Goal: Task Accomplishment & Management: Complete application form

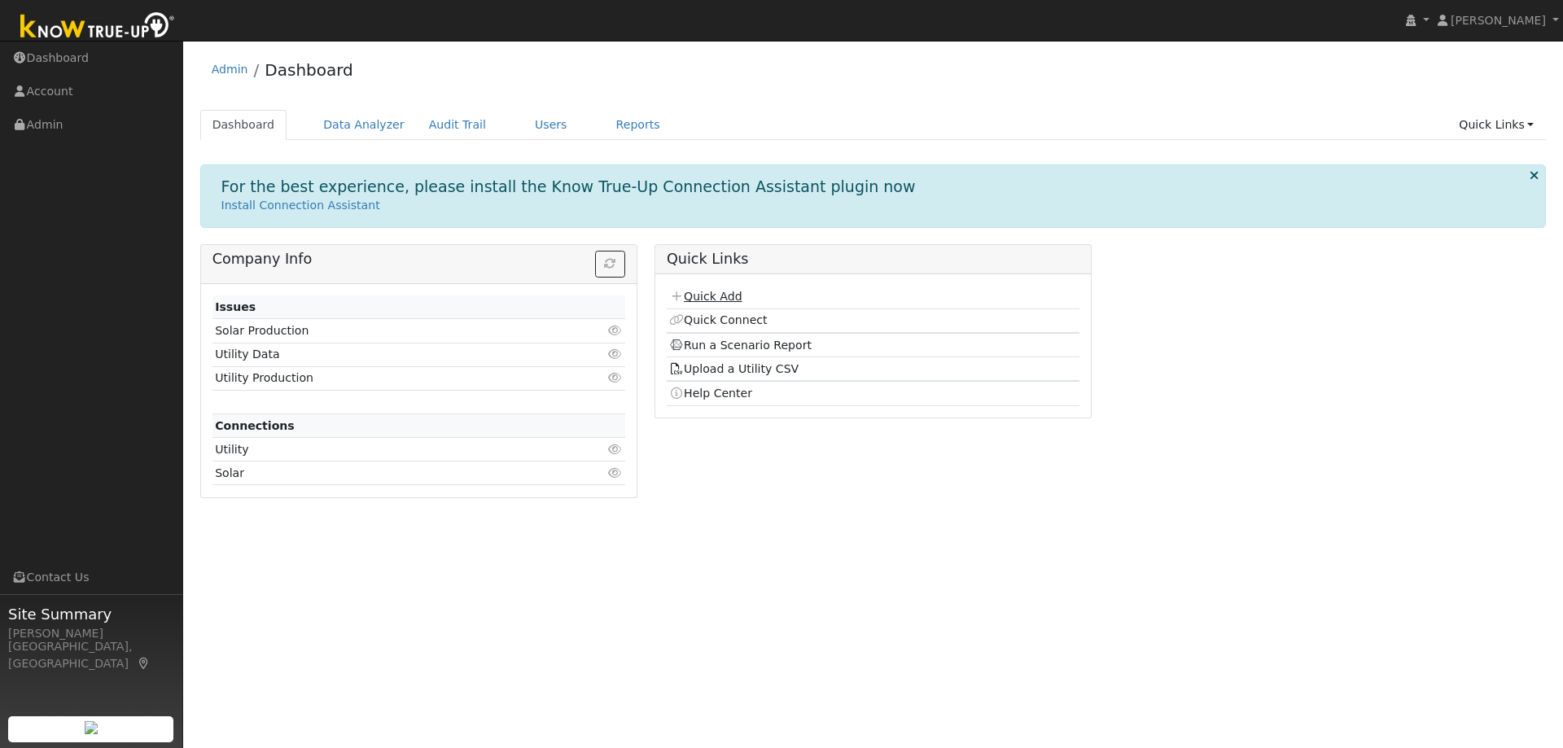
click at [723, 293] on link "Quick Add" at bounding box center [705, 296] width 72 height 13
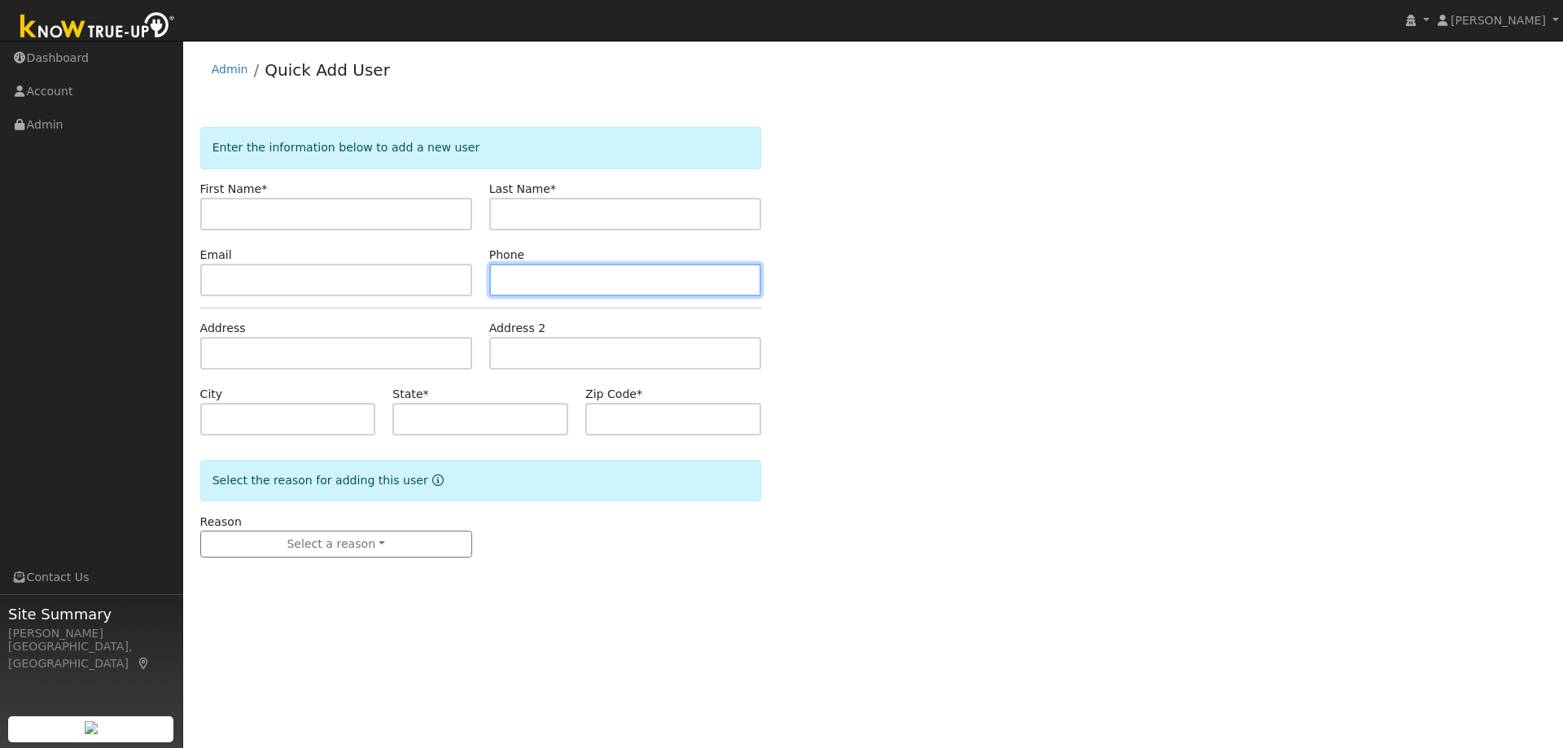
click at [533, 276] on input "text" at bounding box center [625, 280] width 272 height 33
paste input "4083480277"
type input "4083480277"
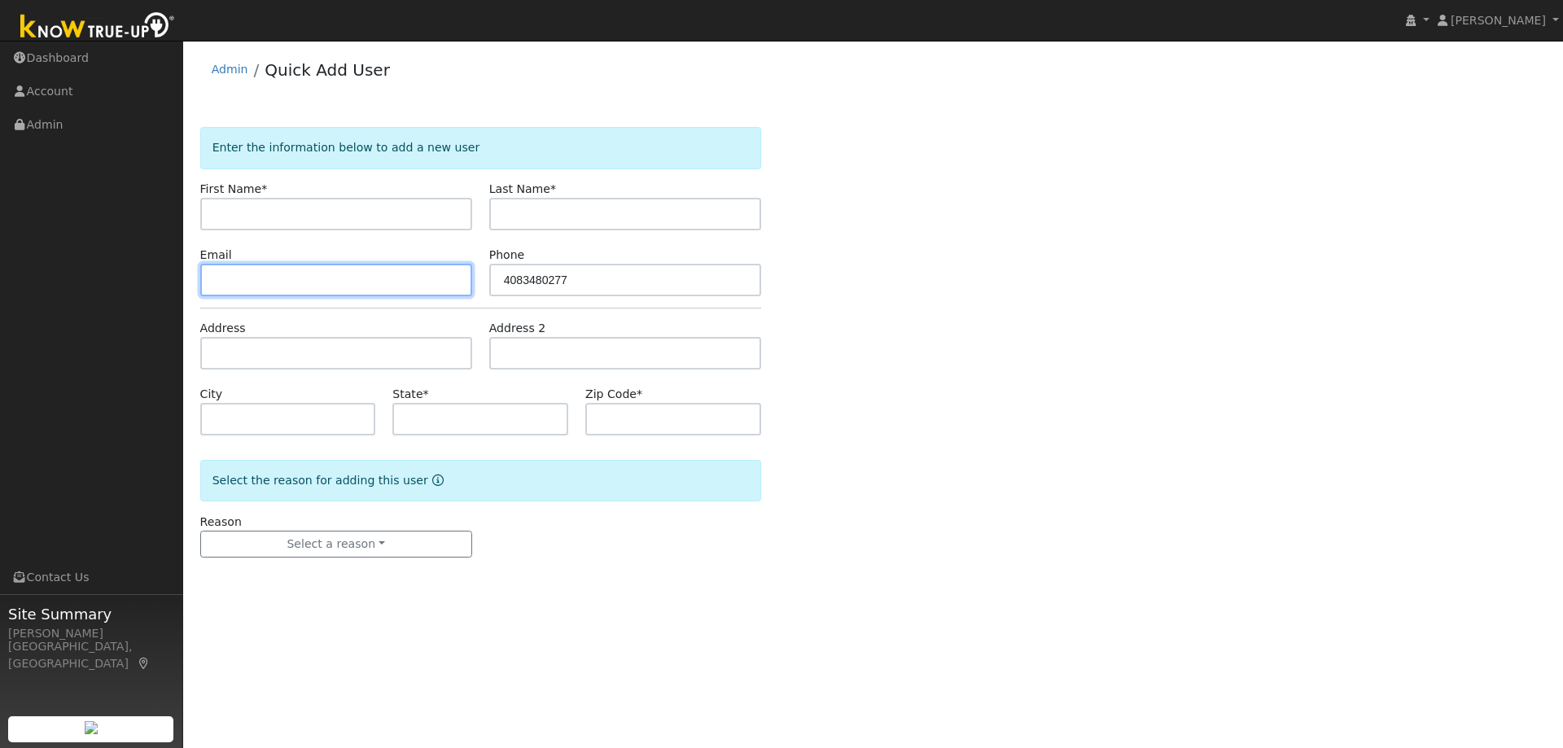
click at [373, 285] on input "text" at bounding box center [336, 280] width 272 height 33
paste input "[PERSON_NAME][EMAIL_ADDRESS][DOMAIN_NAME]"
type input "[PERSON_NAME][EMAIL_ADDRESS][DOMAIN_NAME]"
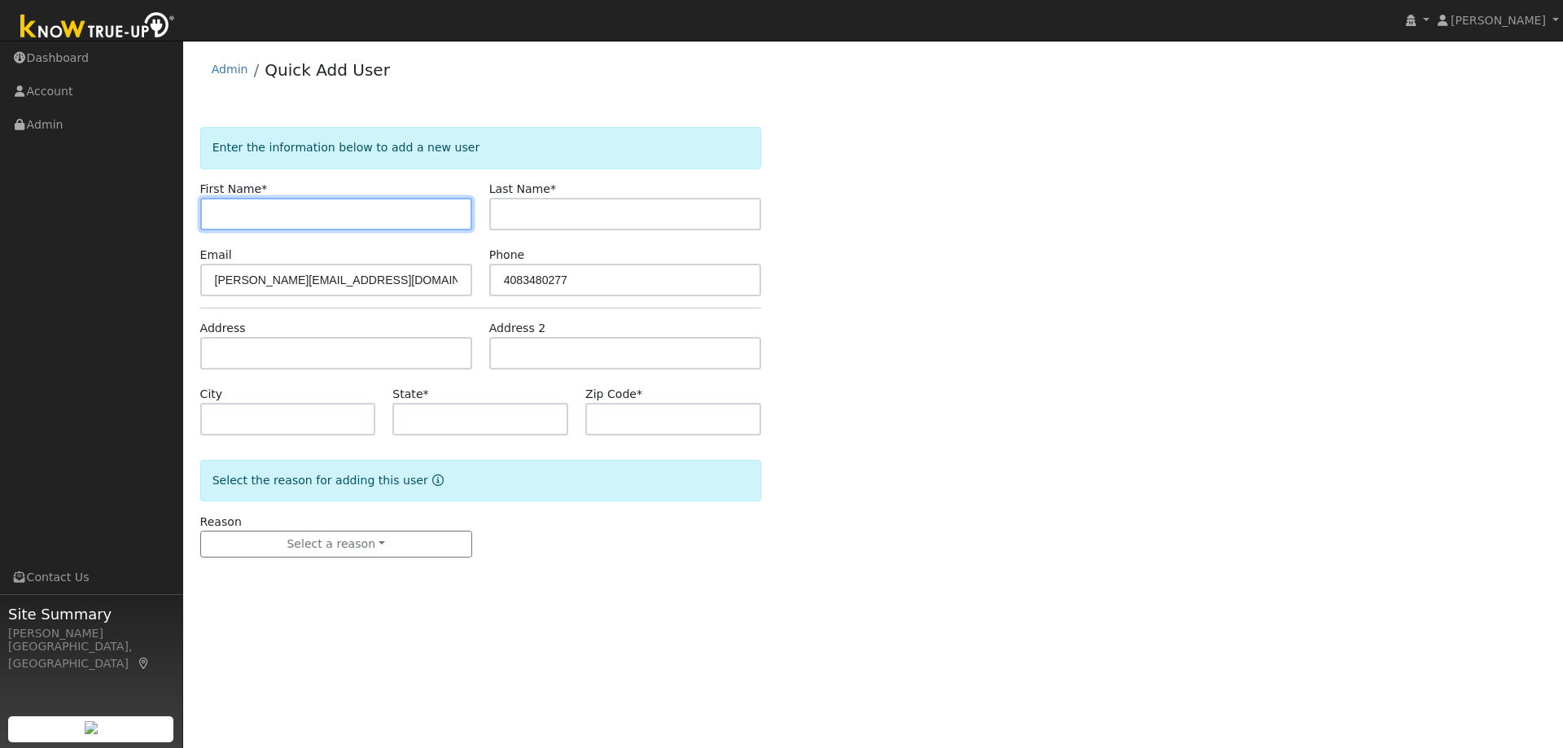
click at [337, 204] on input "text" at bounding box center [336, 214] width 272 height 33
paste input "[PERSON_NAME]"
type input "[PERSON_NAME]"
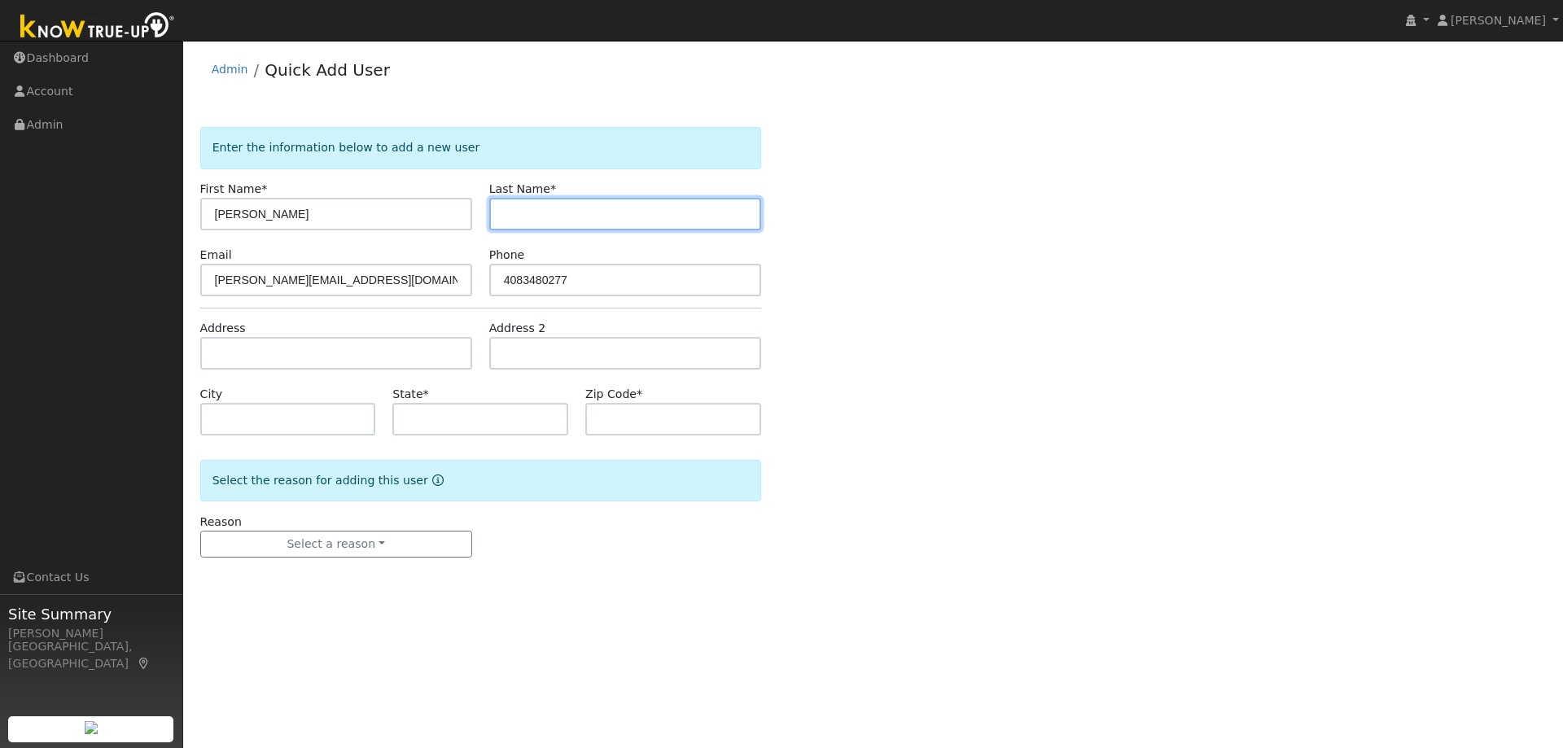
paste input "[PERSON_NAME]"
type input "[PERSON_NAME]"
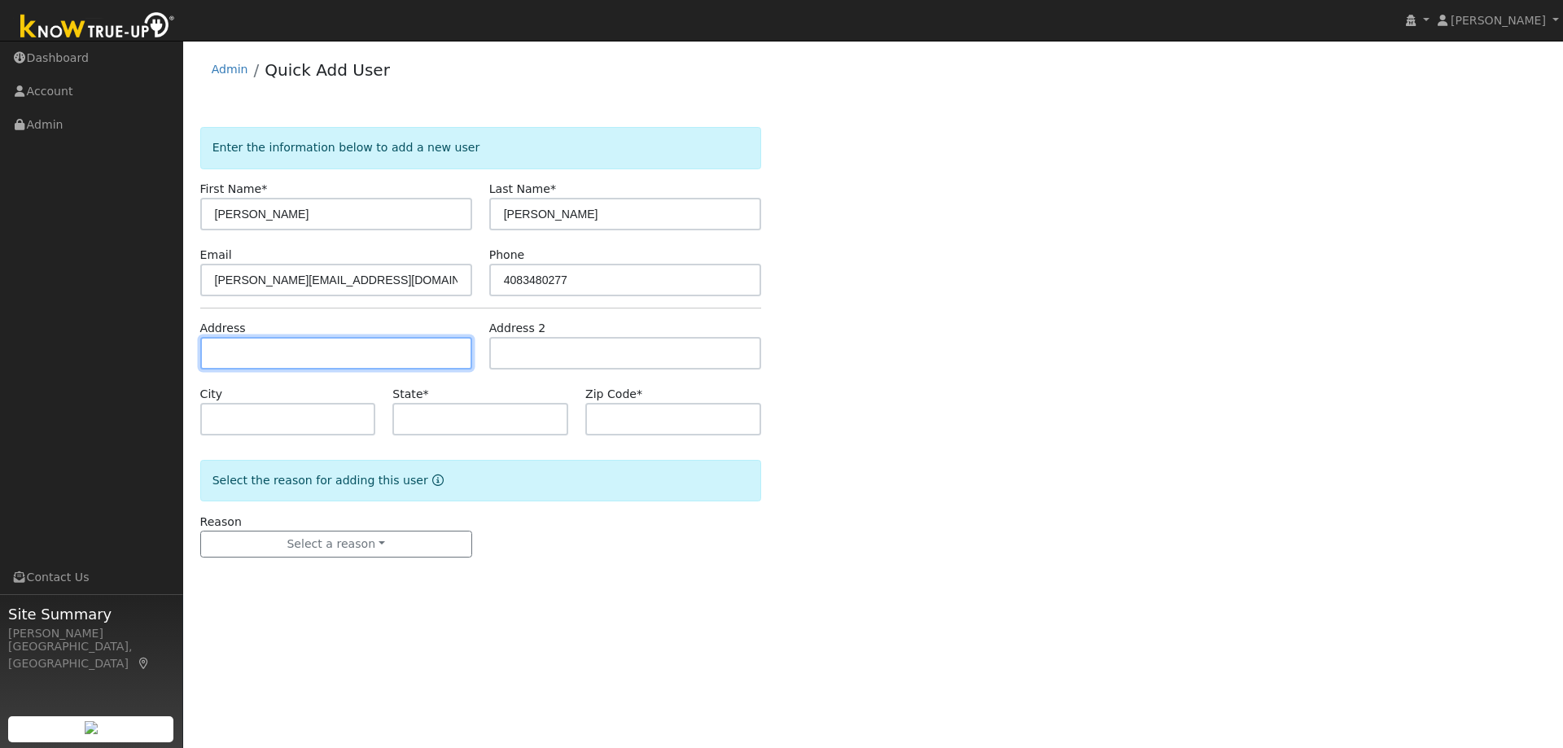
click at [342, 342] on input "text" at bounding box center [336, 353] width 272 height 33
paste input "3885 Villa Vista Place, Concord 94521"
type input "3885 Villa Vista Place"
type input "Concord"
type input "CA"
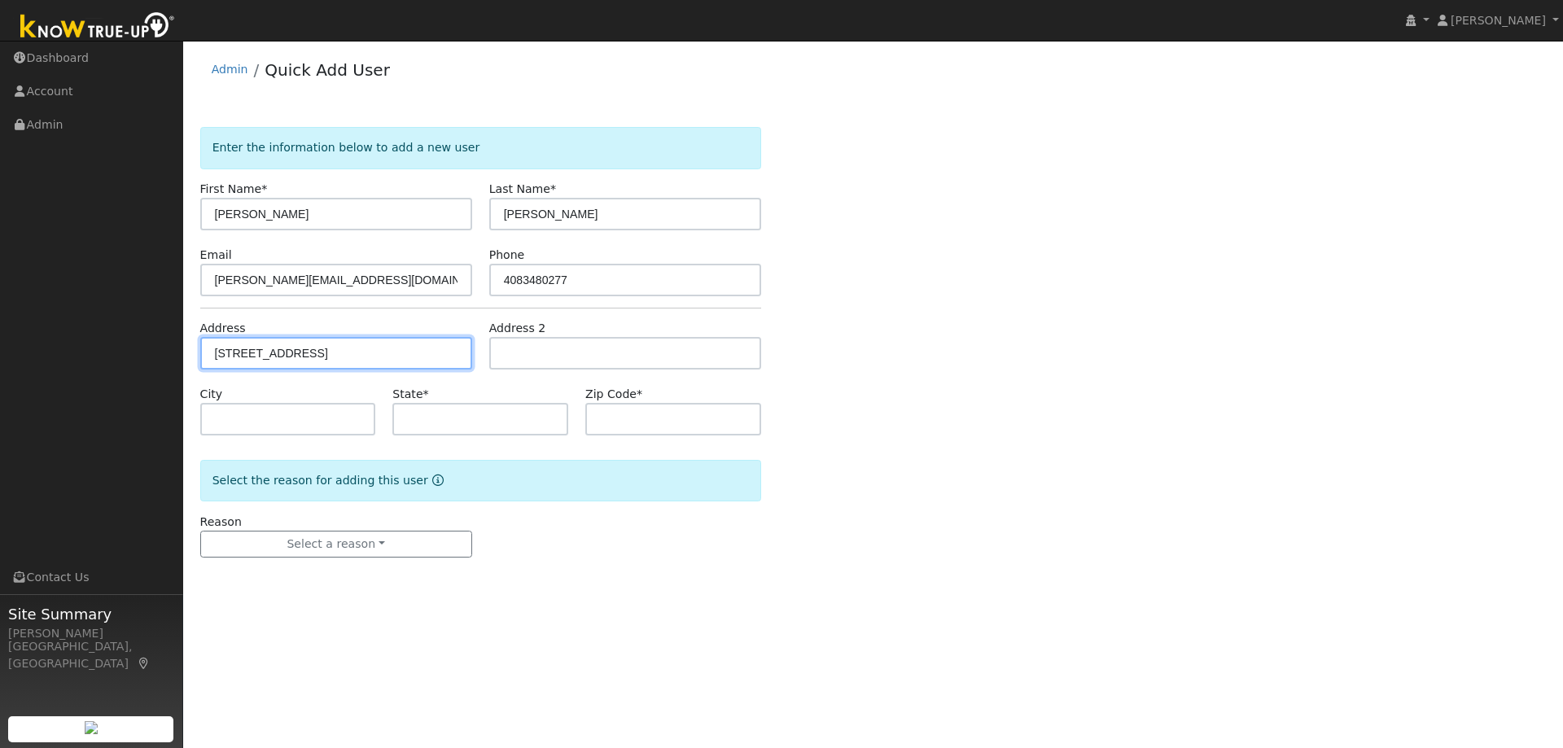
type input "94521"
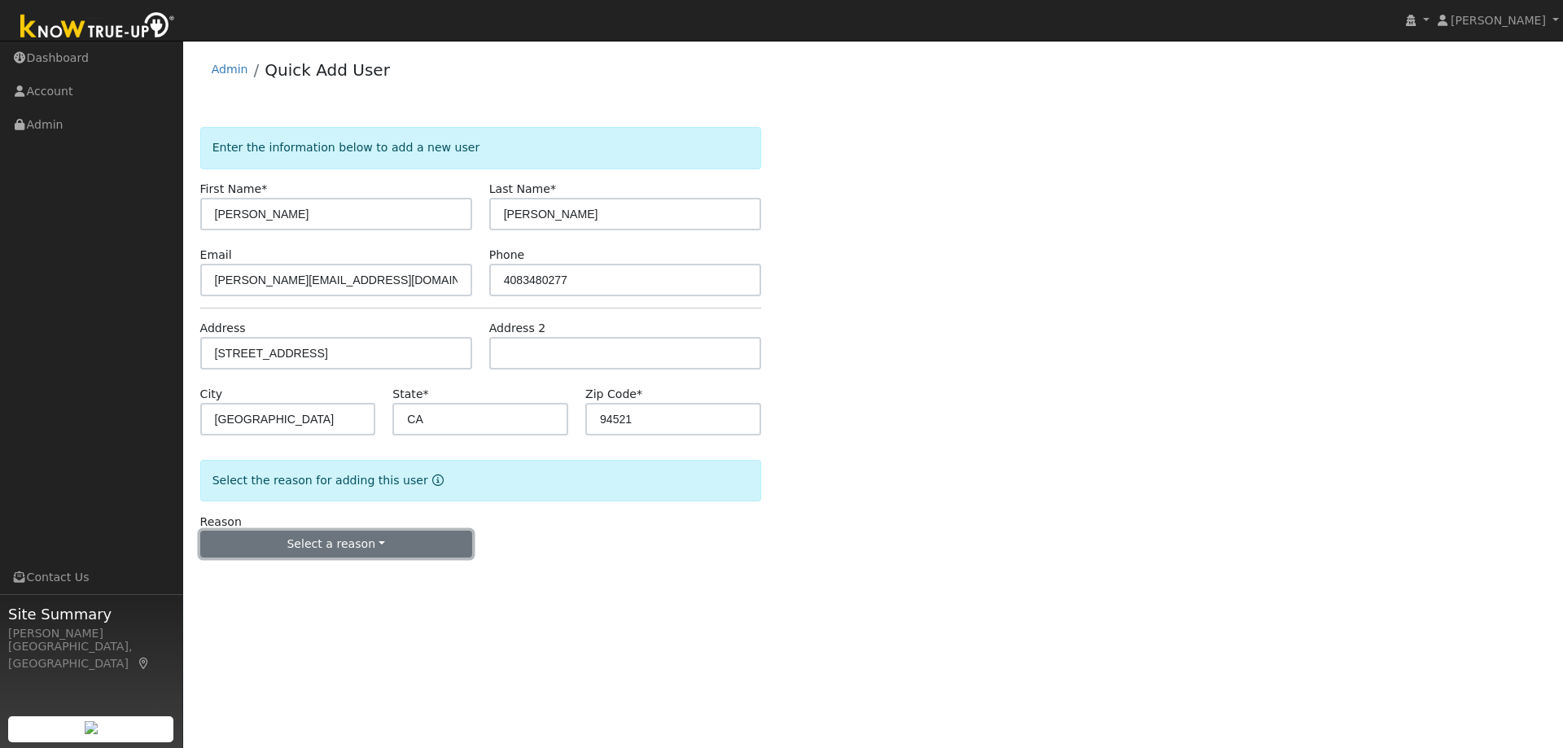
click at [337, 556] on button "Select a reason" at bounding box center [336, 545] width 272 height 28
click at [328, 575] on link "New lead" at bounding box center [291, 577] width 180 height 23
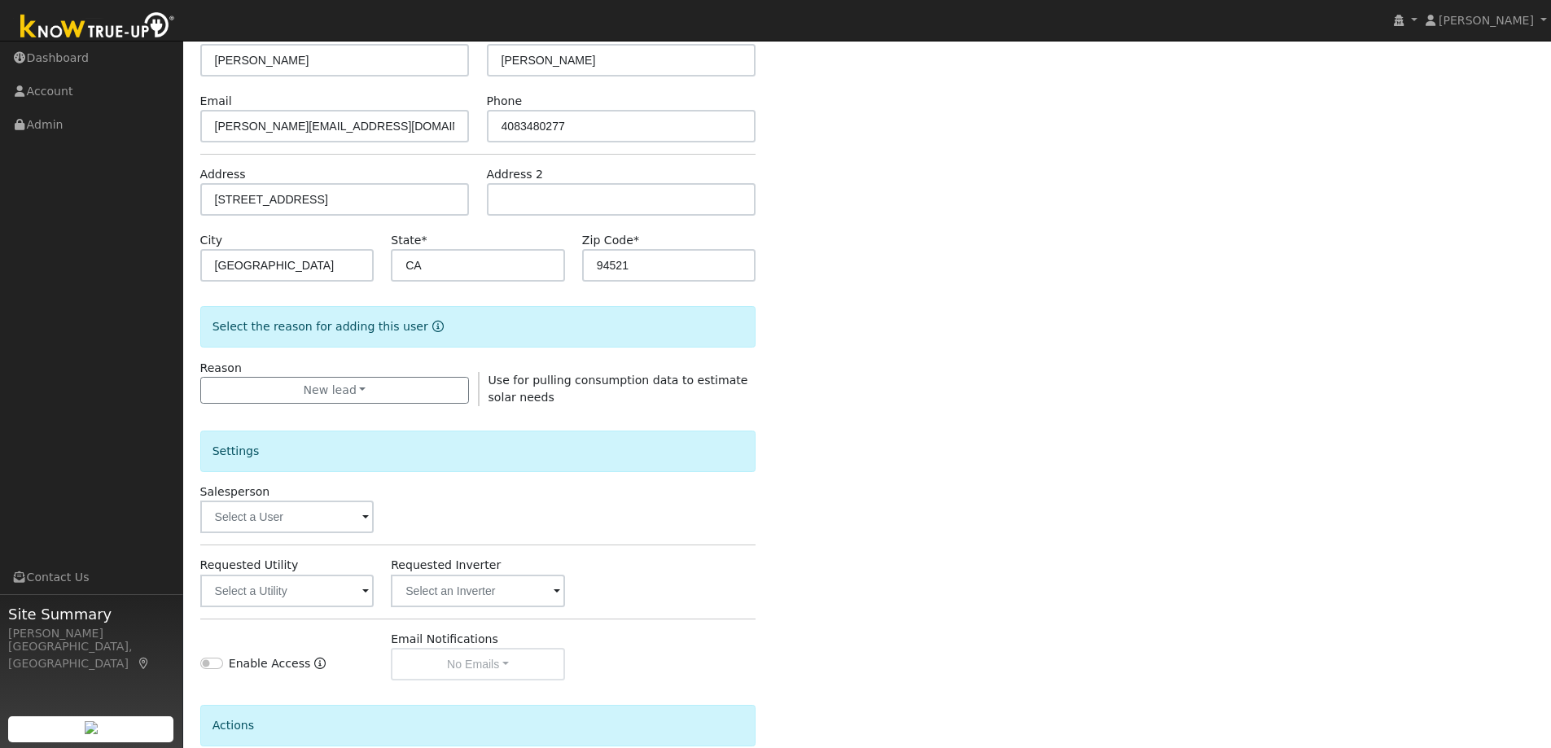
scroll to position [244, 0]
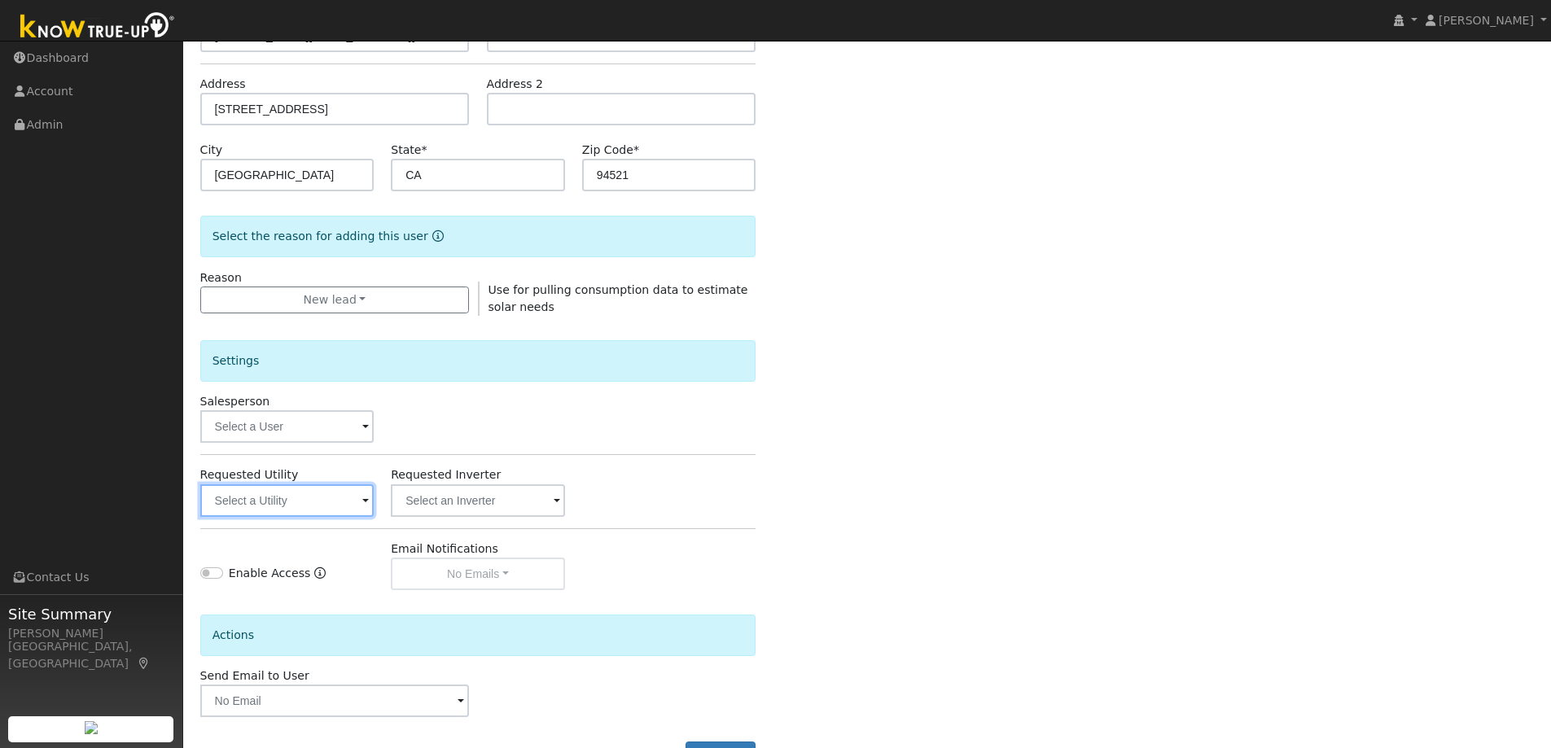
click at [282, 488] on input "text" at bounding box center [287, 500] width 174 height 33
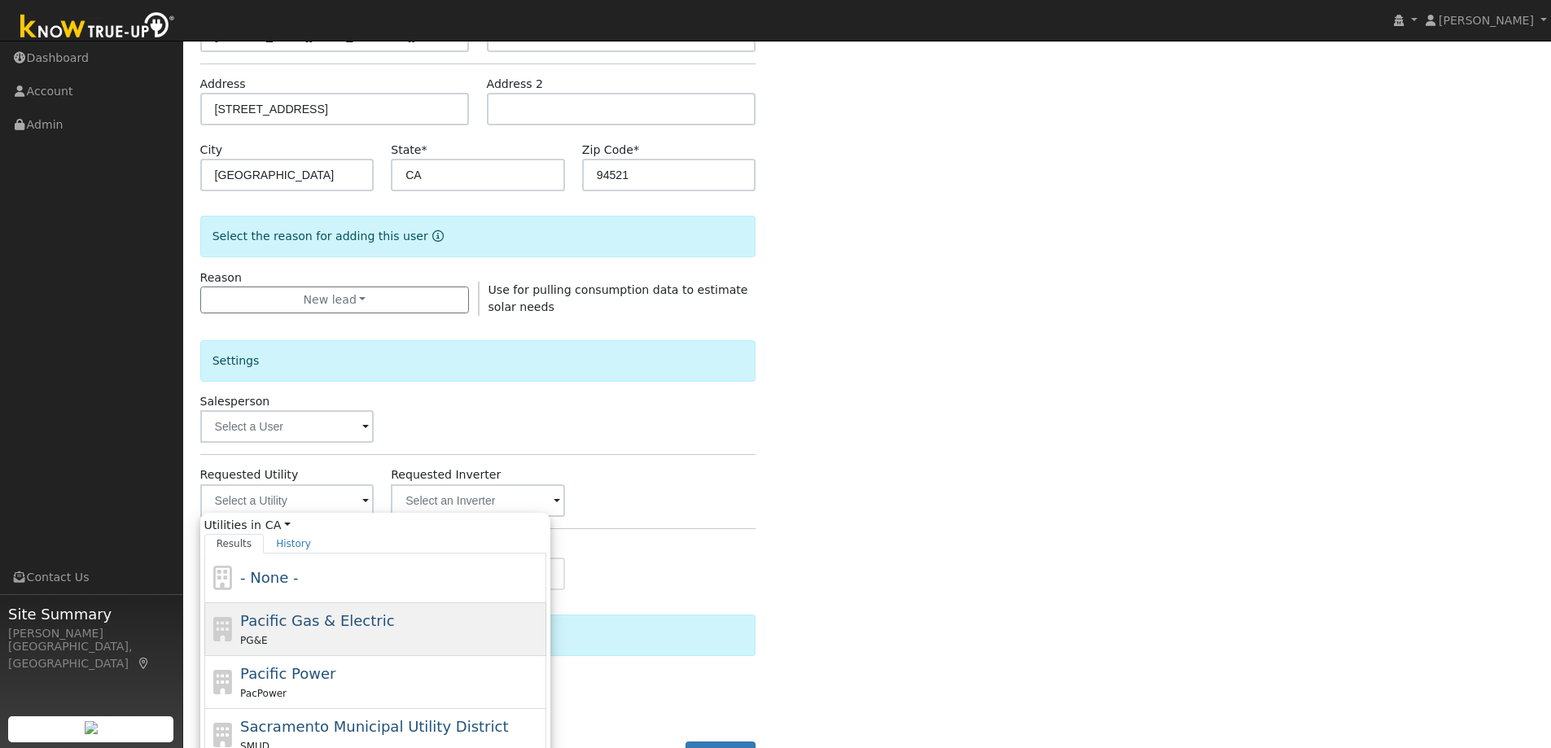
click at [380, 627] on div "Pacific Gas & Electric PG&E" at bounding box center [391, 629] width 302 height 39
type input "Pacific Gas & Electric"
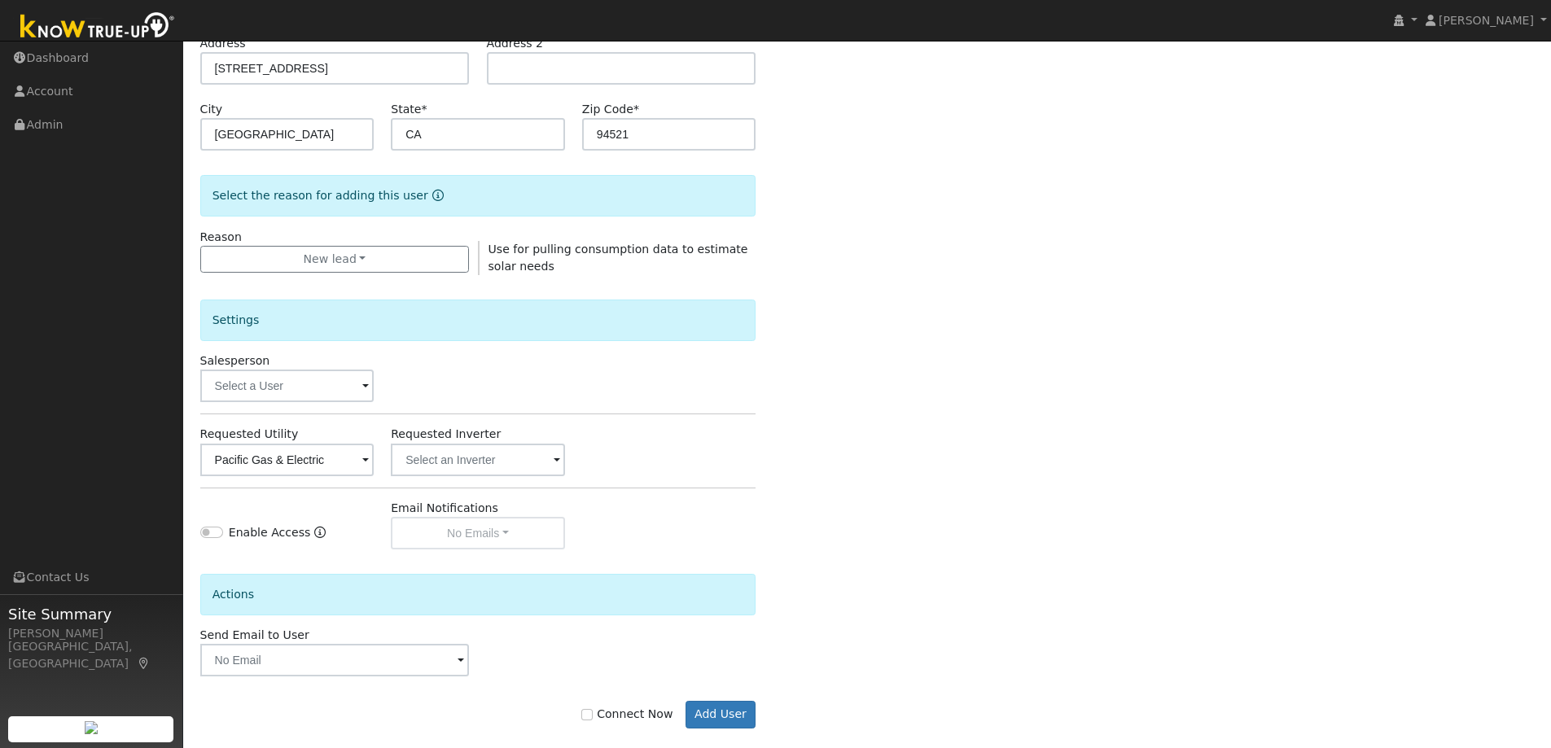
scroll to position [306, 0]
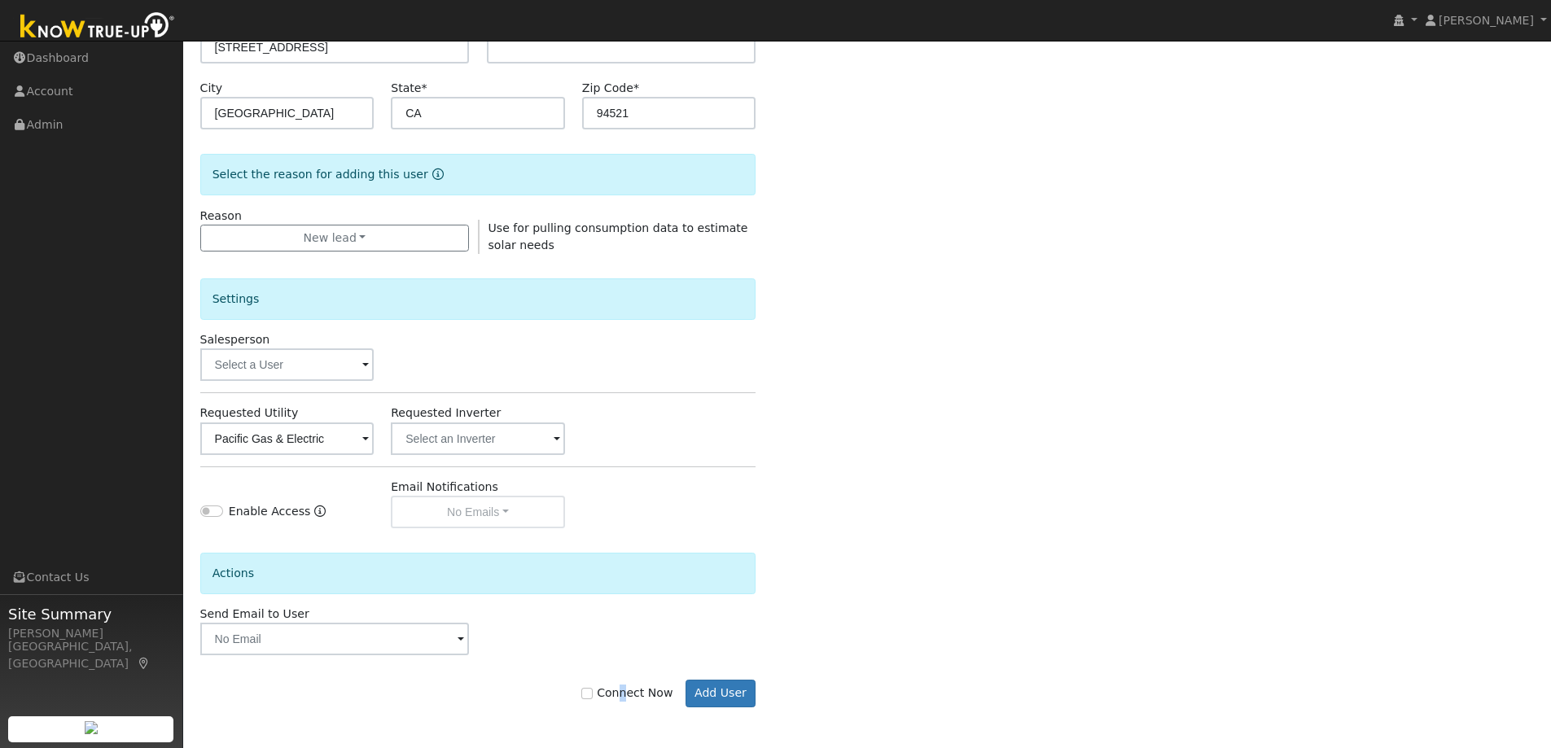
click at [632, 688] on label "Connect Now" at bounding box center [626, 693] width 91 height 17
click at [734, 689] on button "Add User" at bounding box center [720, 694] width 71 height 28
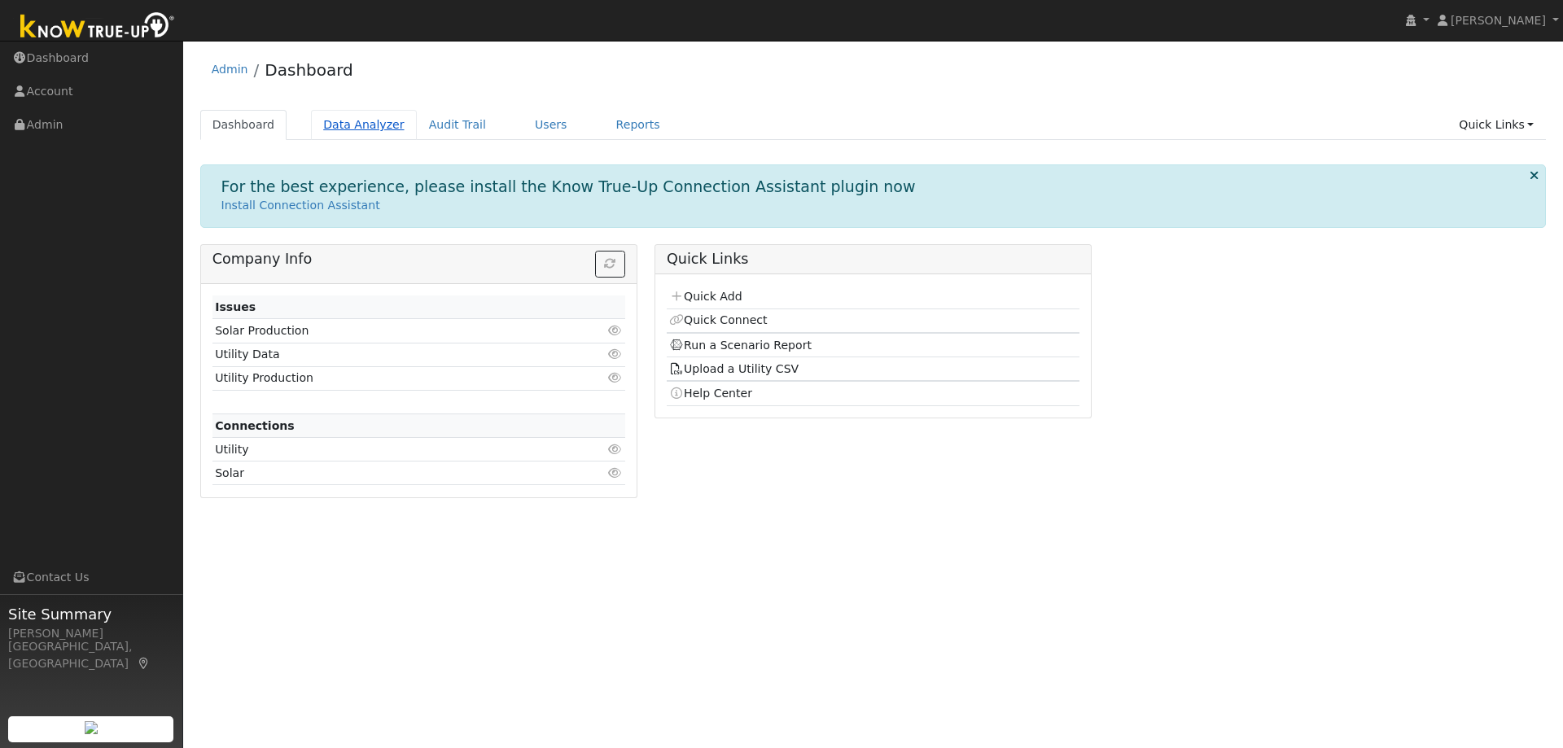
click at [345, 132] on link "Data Analyzer" at bounding box center [364, 125] width 106 height 30
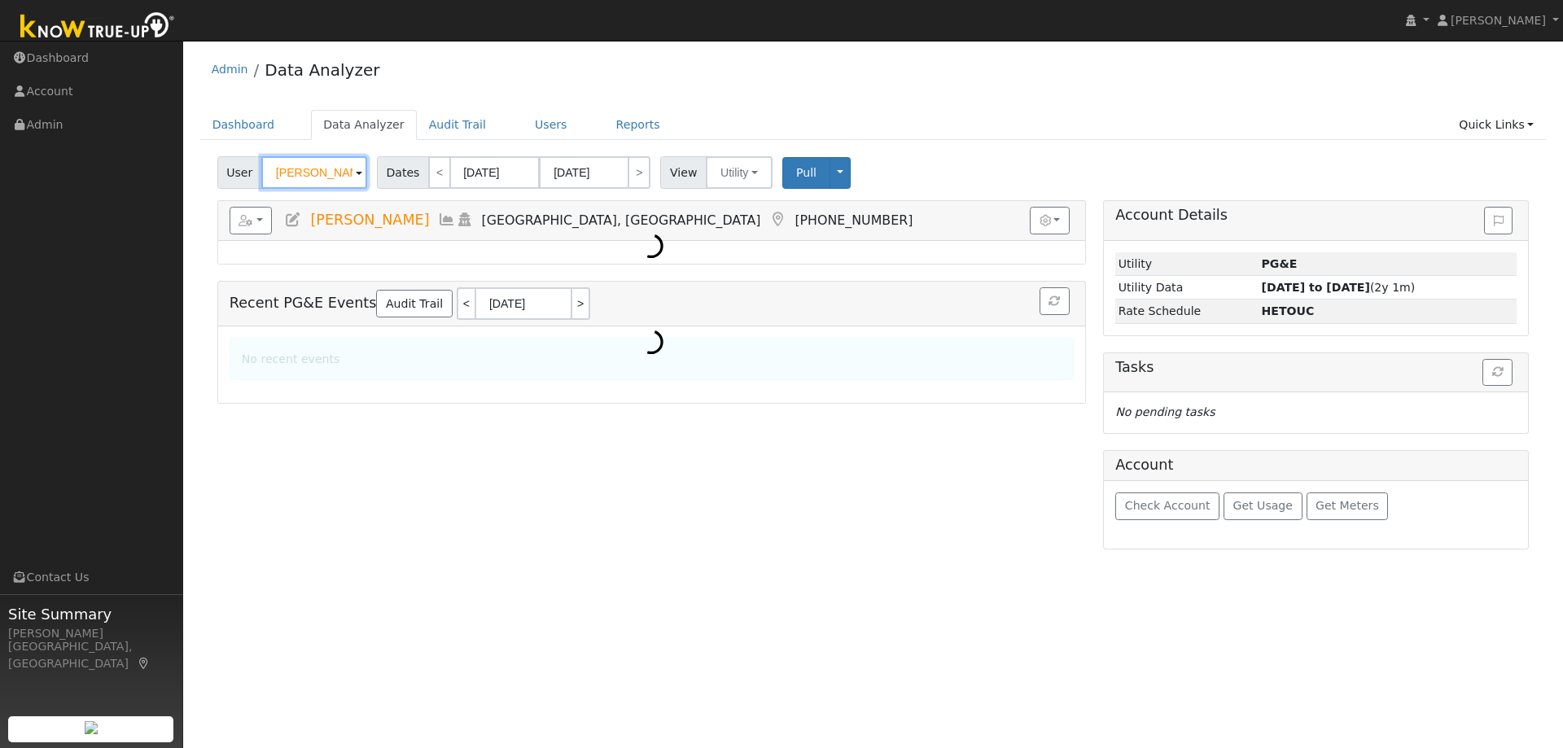
click at [305, 175] on input "[PERSON_NAME]" at bounding box center [314, 172] width 106 height 33
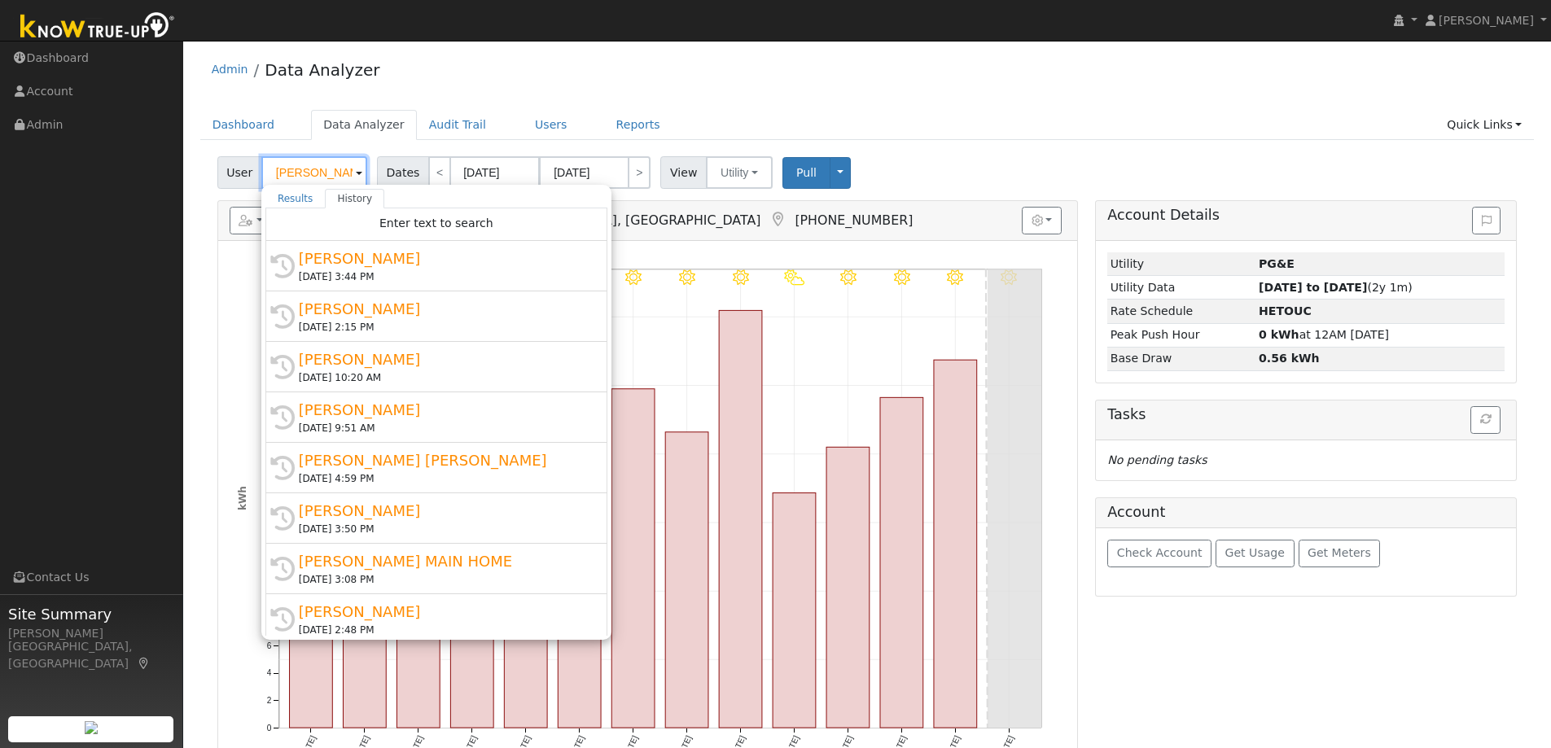
click at [305, 175] on input "[PERSON_NAME]" at bounding box center [314, 172] width 106 height 33
click at [305, 175] on input "John Warnock" at bounding box center [314, 172] width 106 height 33
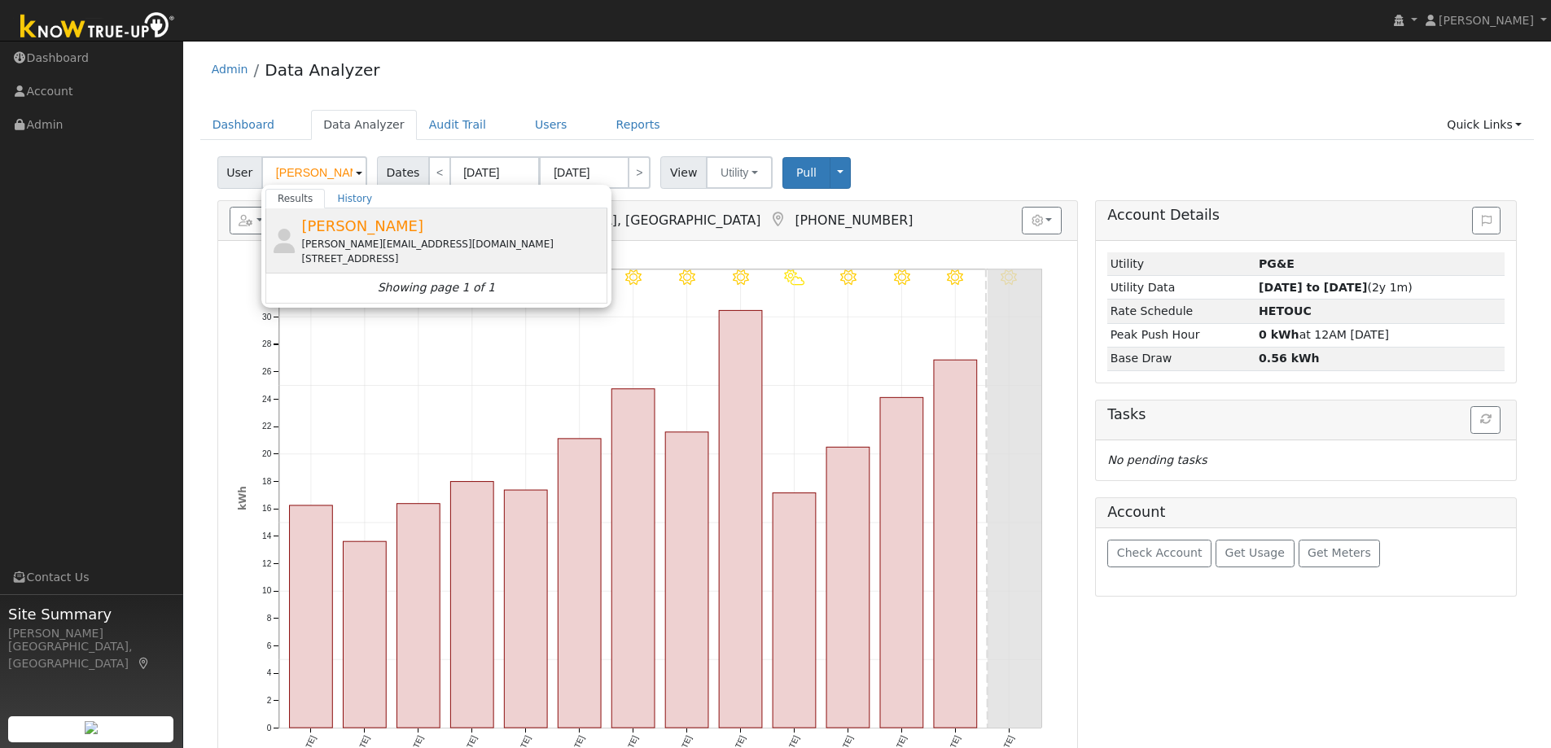
click at [357, 238] on div "[PERSON_NAME][EMAIL_ADDRESS][DOMAIN_NAME]" at bounding box center [452, 244] width 302 height 15
type input "[PERSON_NAME]"
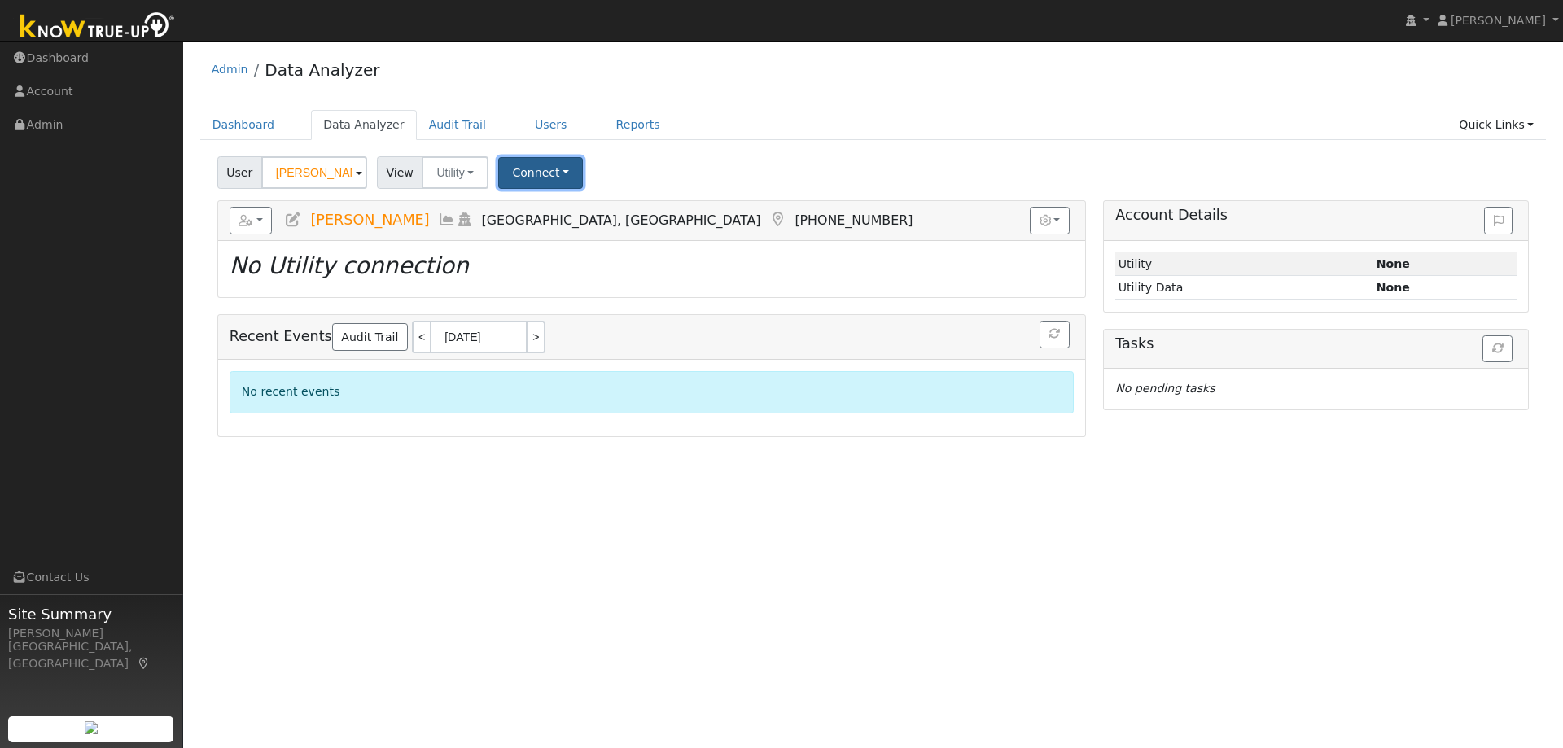
click at [534, 175] on button "Connect" at bounding box center [540, 173] width 85 height 32
click at [532, 215] on link "Select a Provider" at bounding box center [563, 208] width 127 height 23
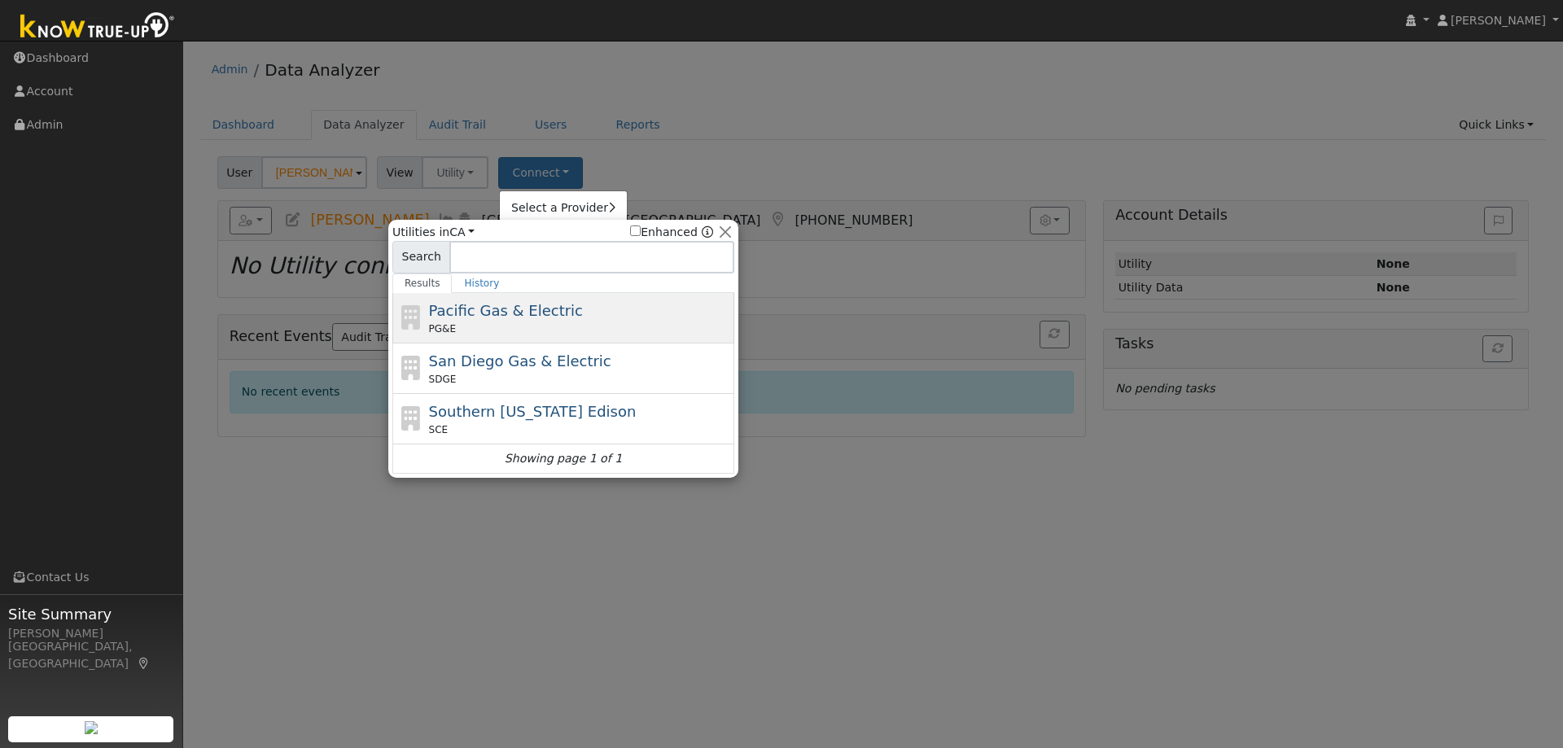
click at [485, 304] on span "Pacific Gas & Electric" at bounding box center [506, 310] width 154 height 17
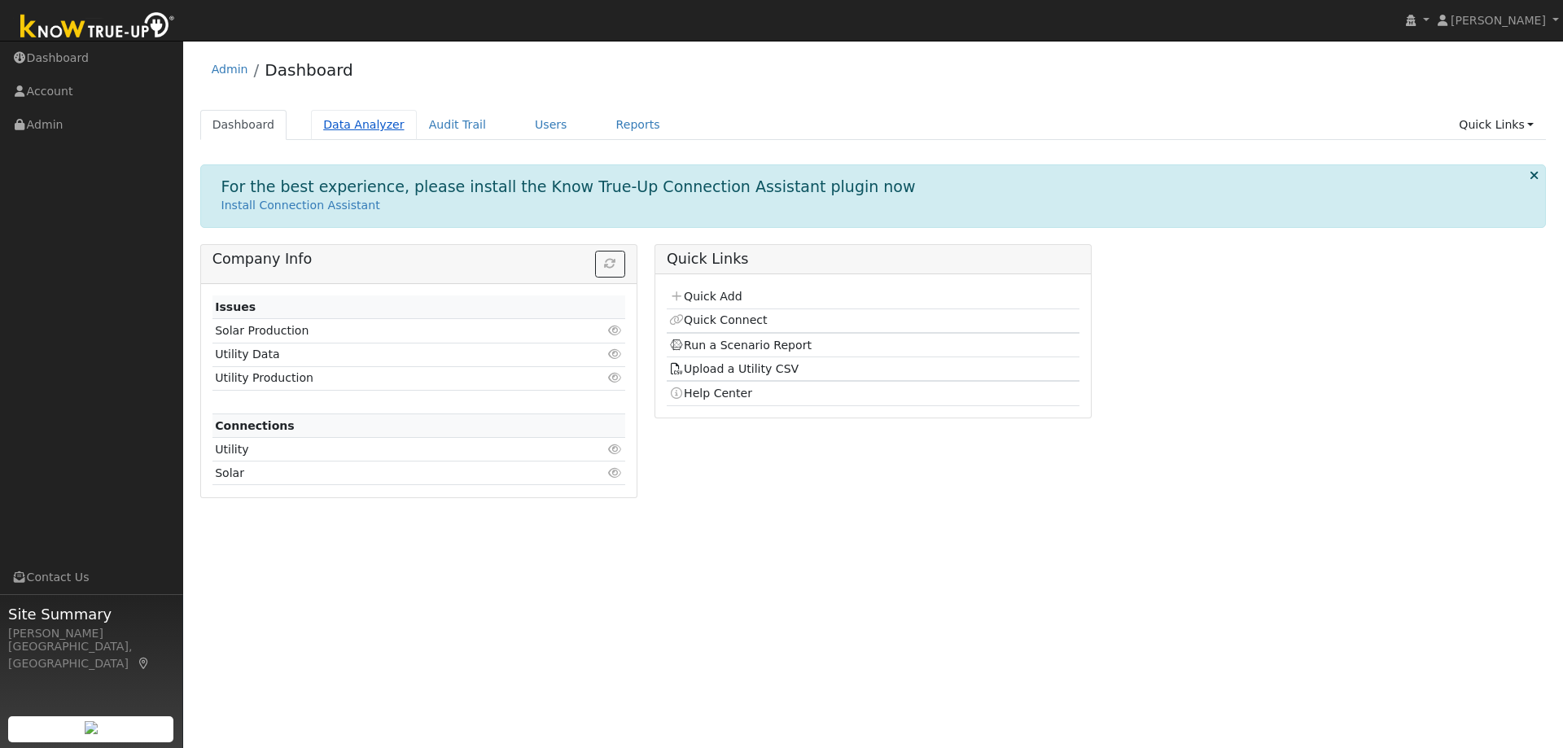
click at [357, 131] on link "Data Analyzer" at bounding box center [364, 125] width 106 height 30
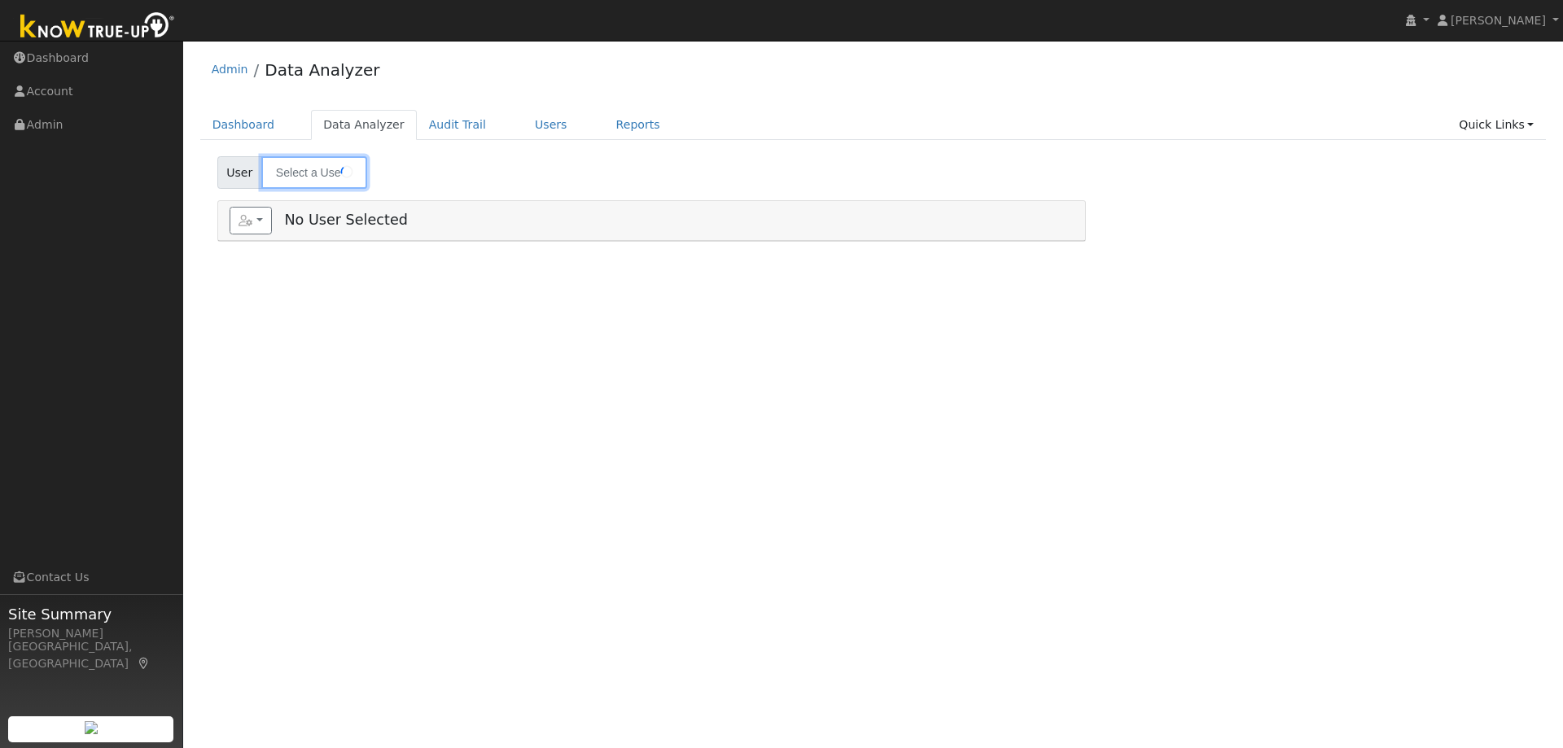
type input "[PERSON_NAME]"
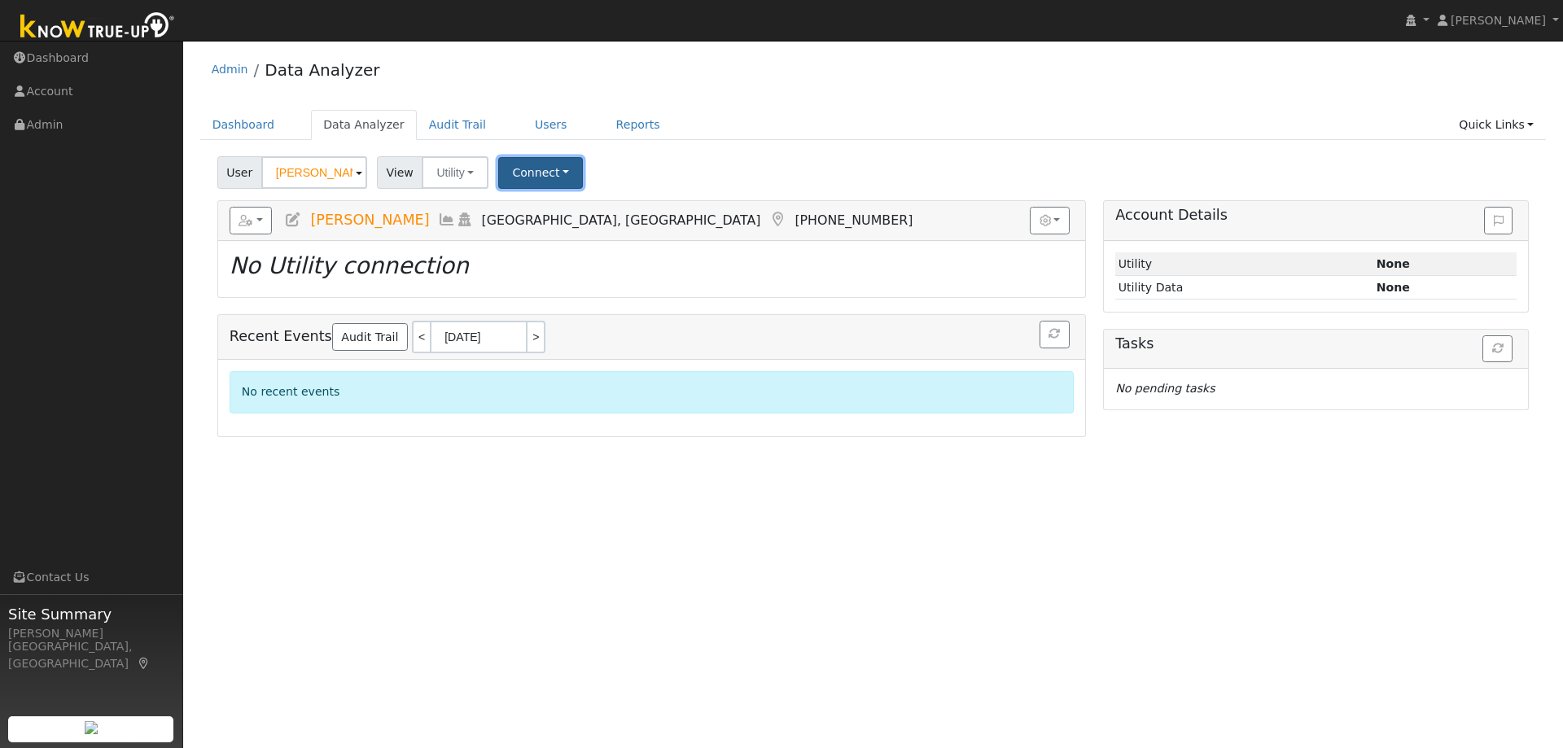
click at [524, 173] on button "Connect" at bounding box center [540, 173] width 85 height 32
click at [566, 208] on link "Select a Provider" at bounding box center [563, 208] width 127 height 23
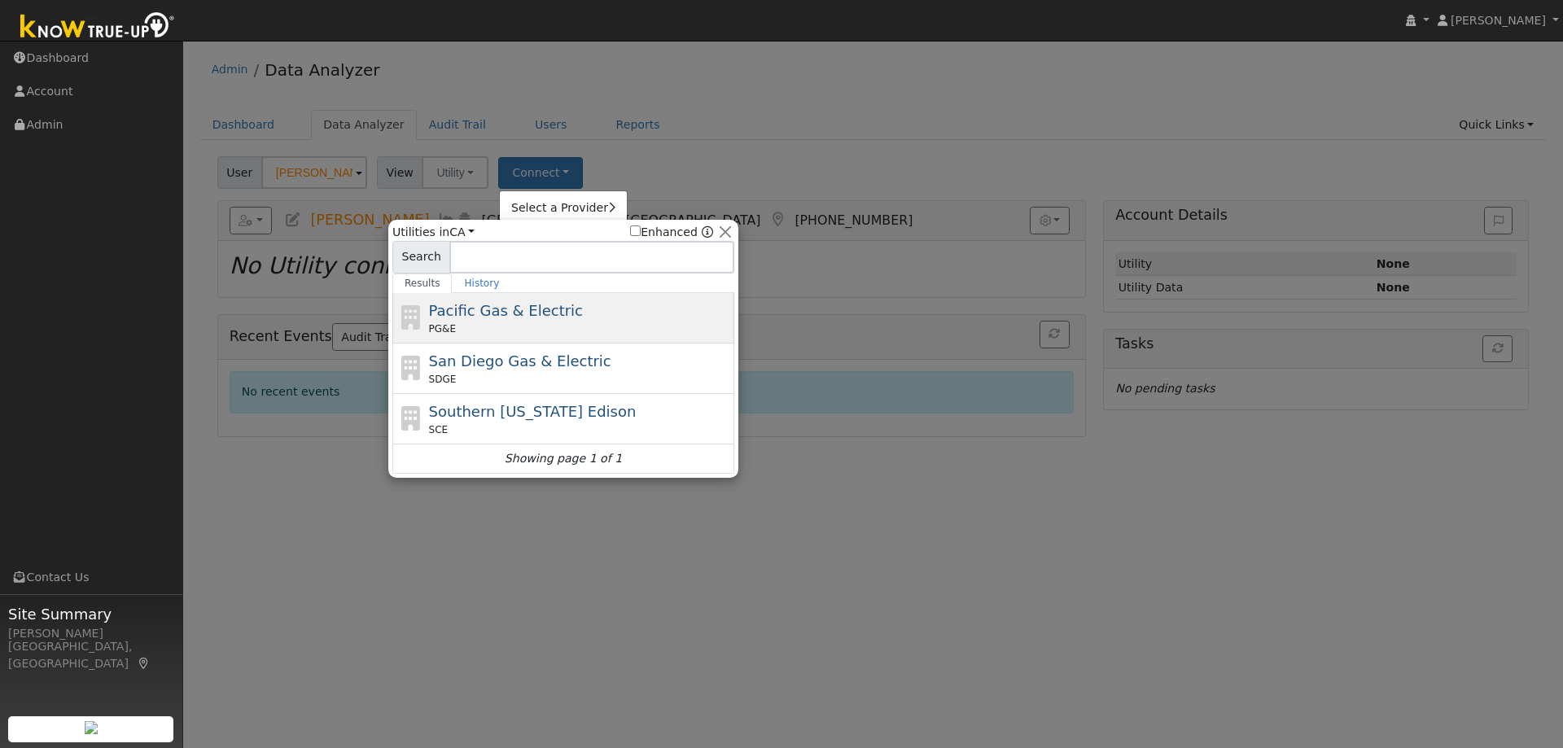
click at [524, 310] on span "Pacific Gas & Electric" at bounding box center [506, 310] width 154 height 17
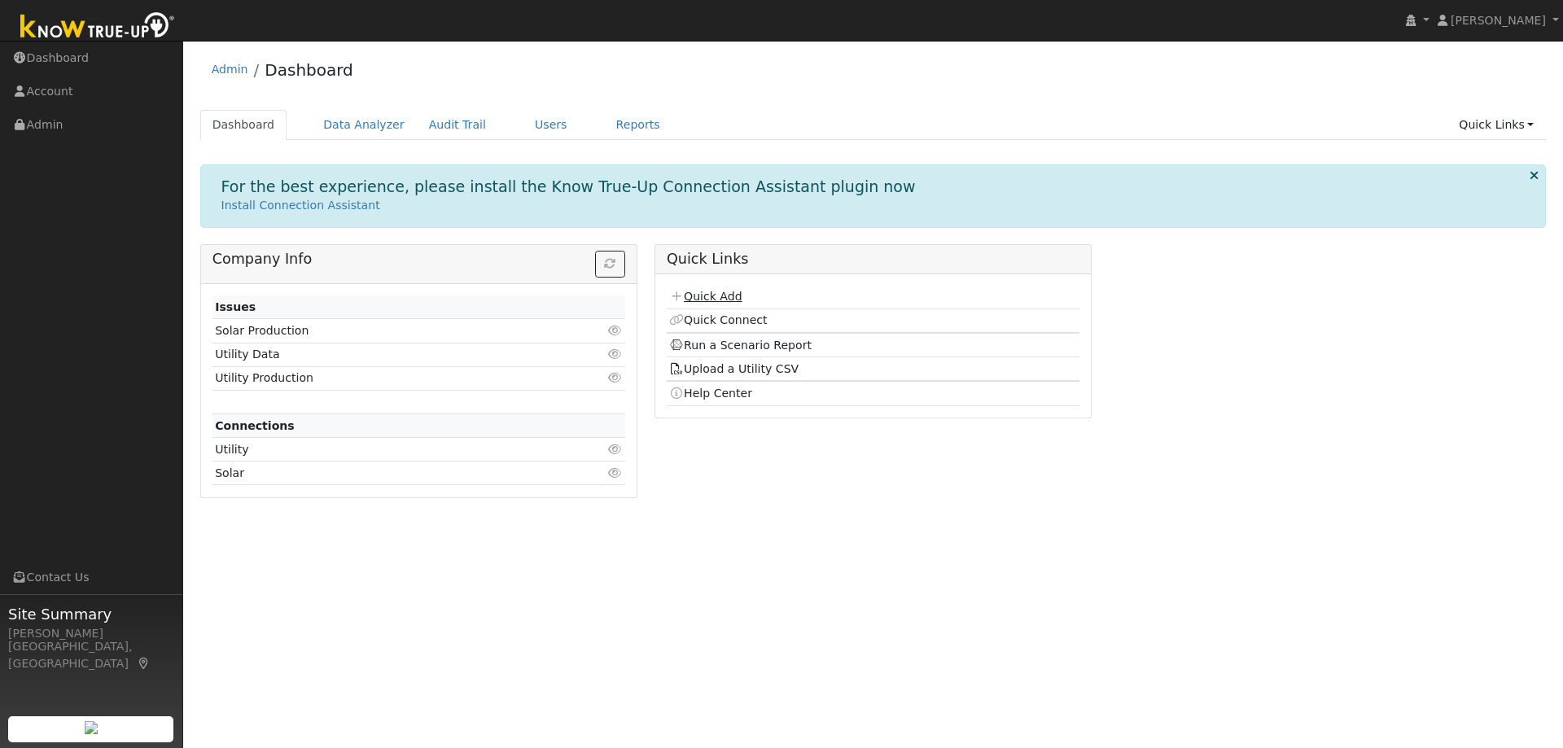
click at [690, 295] on link "Quick Add" at bounding box center [705, 296] width 72 height 13
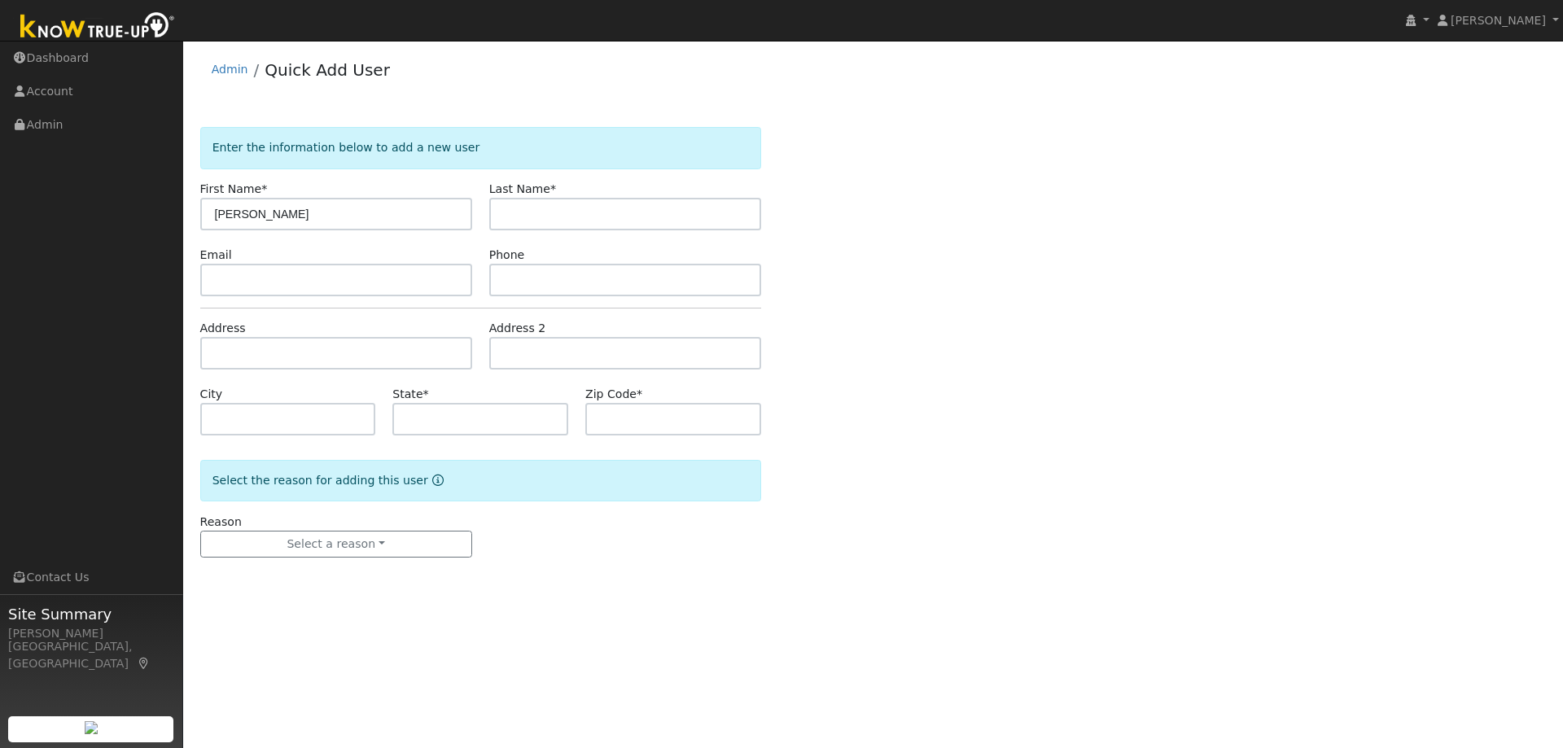
drag, startPoint x: 322, startPoint y: 218, endPoint x: 249, endPoint y: 210, distance: 73.7
click at [249, 210] on input "[PERSON_NAME]" at bounding box center [336, 214] width 272 height 33
type input "Preeti"
paste input "[PERSON_NAME]"
type input "[PERSON_NAME]"
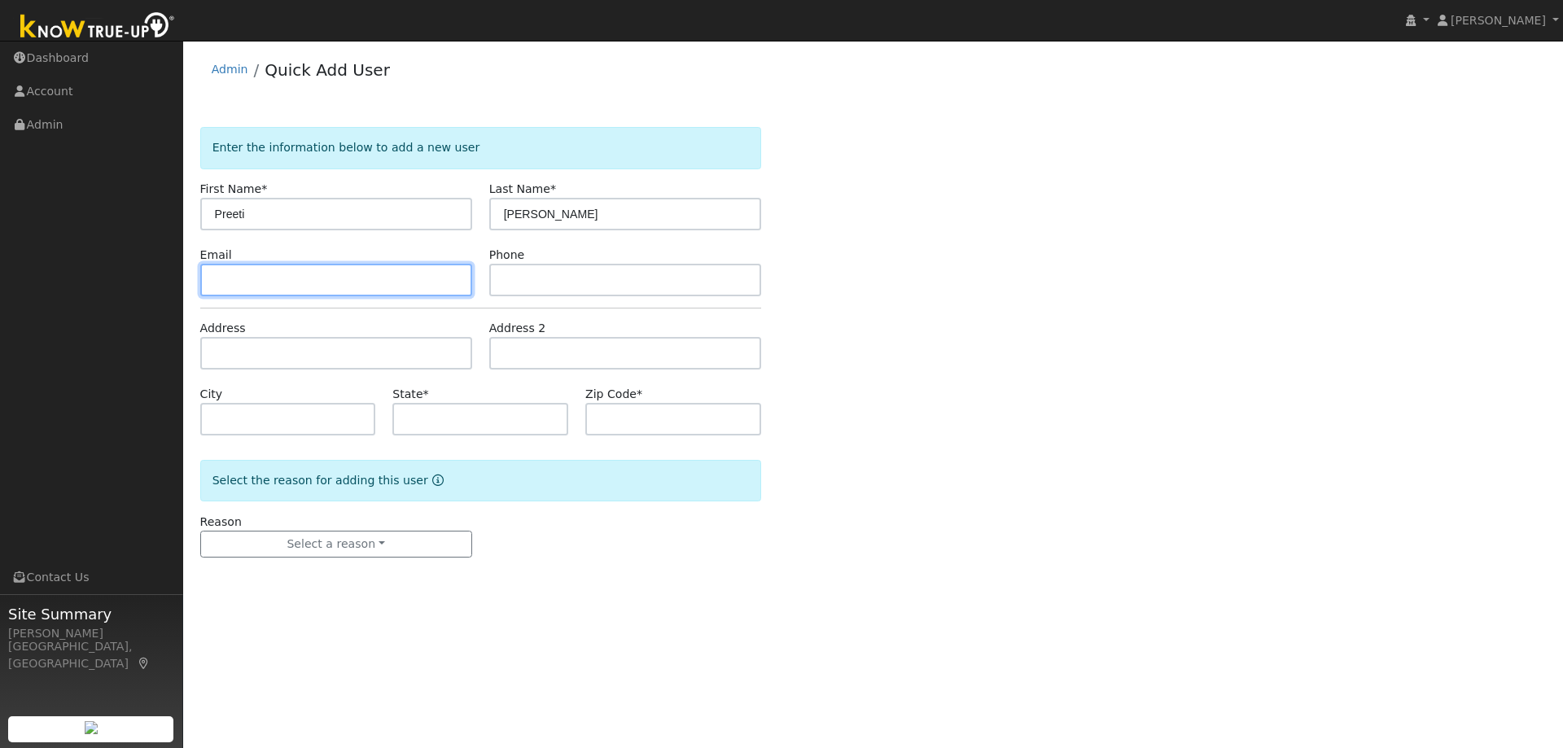
click at [369, 284] on input "text" at bounding box center [336, 280] width 272 height 33
paste input "[EMAIL_ADDRESS][DOMAIN_NAME]"
type input "[EMAIL_ADDRESS][DOMAIN_NAME]"
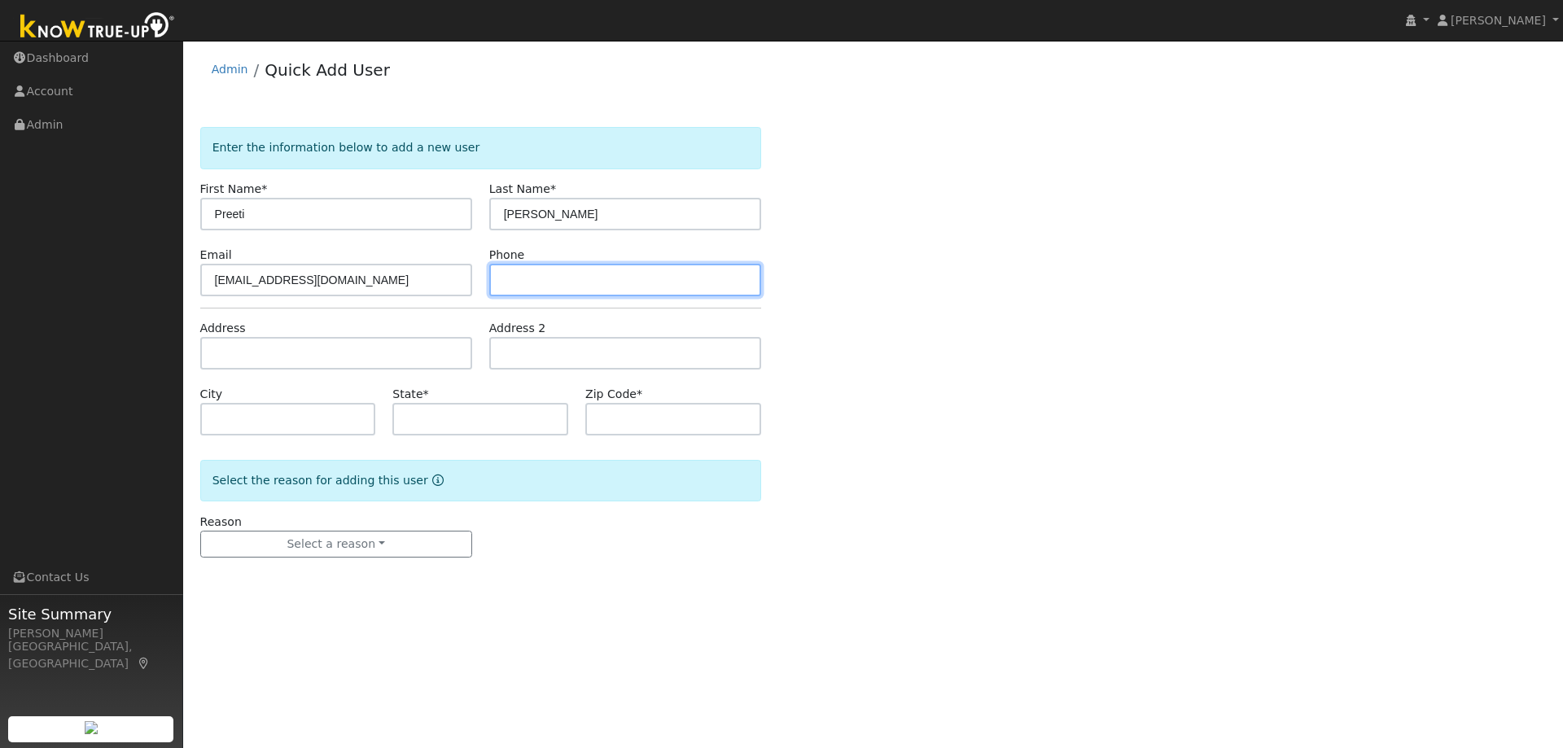
click at [582, 288] on input "text" at bounding box center [625, 280] width 272 height 33
paste input "5104846455"
type input "5104846455"
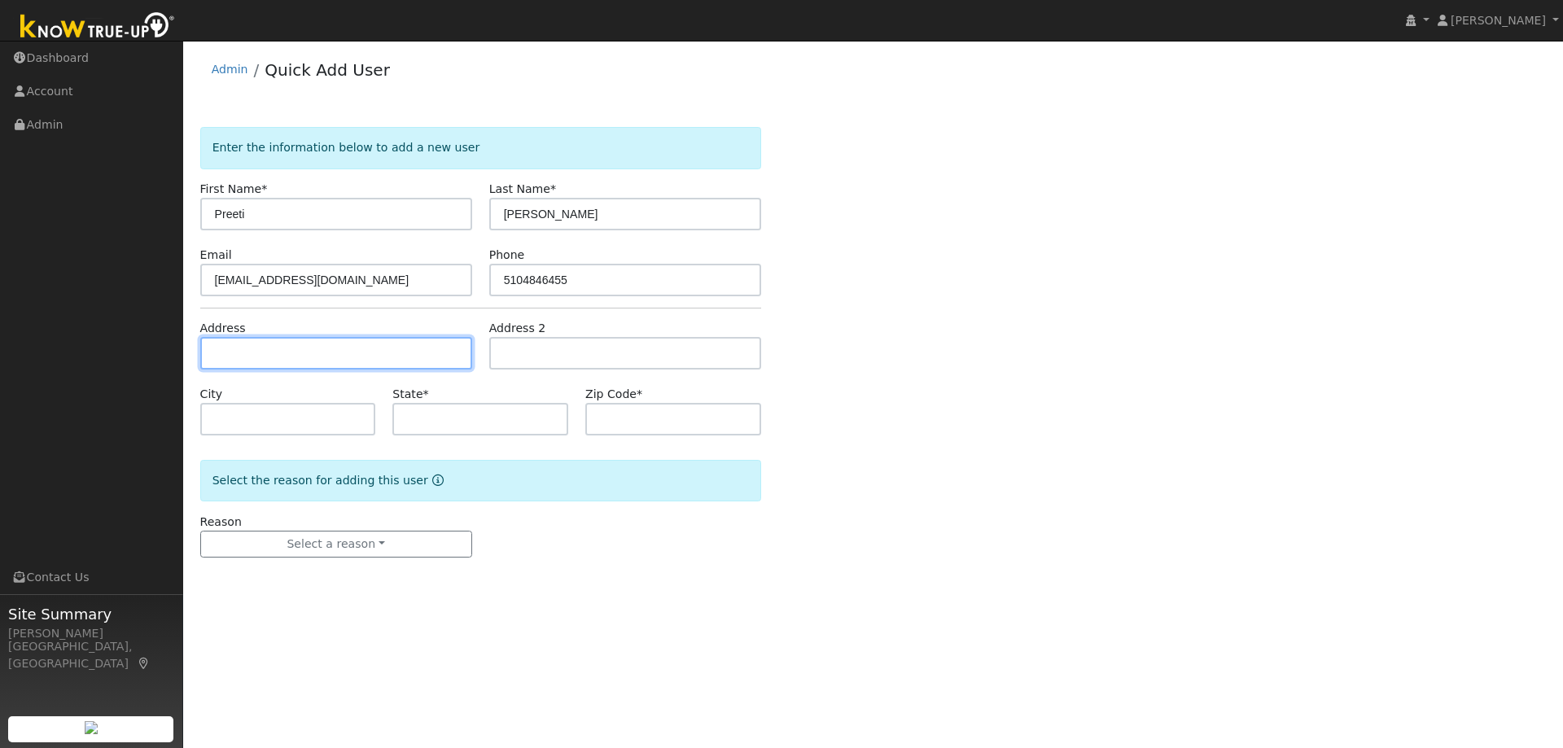
click at [284, 354] on input "text" at bounding box center [336, 353] width 272 height 33
paste input "[STREET_ADDRESS][PERSON_NAME]"
type input "[STREET_ADDRESS][PERSON_NAME]"
type input "Walnut Creek"
type input "CA"
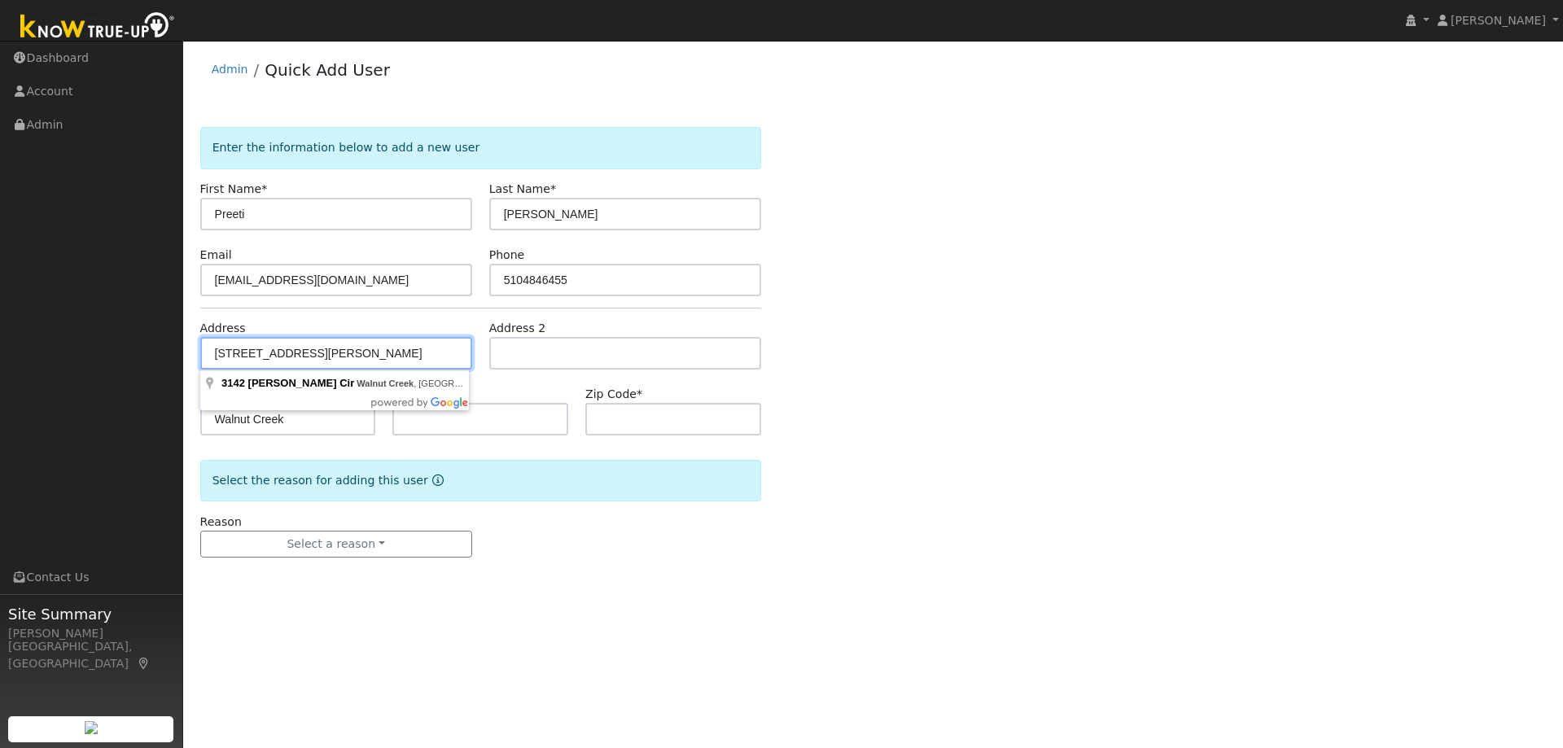
type input "94598"
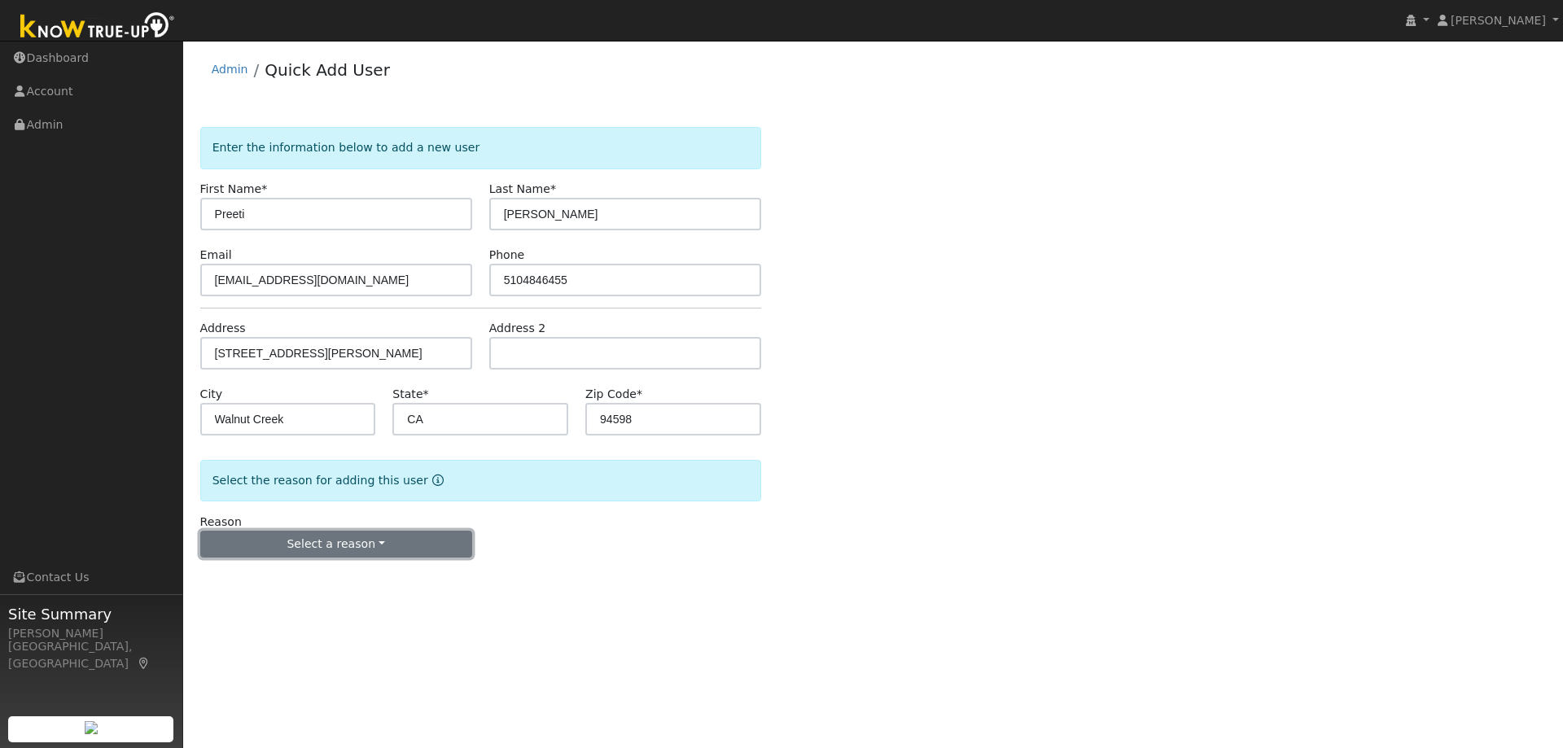
click at [310, 533] on button "Select a reason" at bounding box center [336, 545] width 272 height 28
click at [296, 575] on link "New lead" at bounding box center [291, 577] width 180 height 23
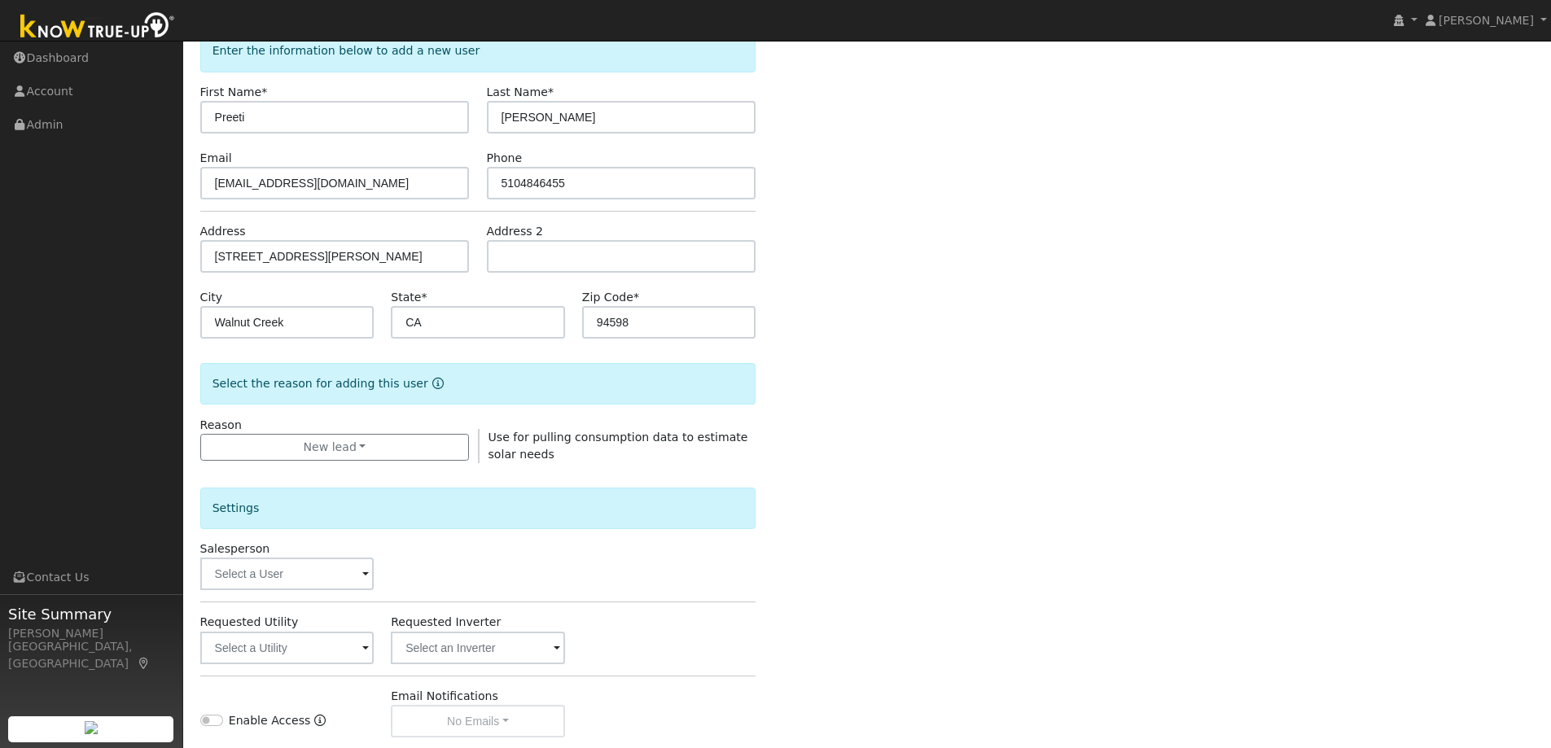
scroll to position [163, 0]
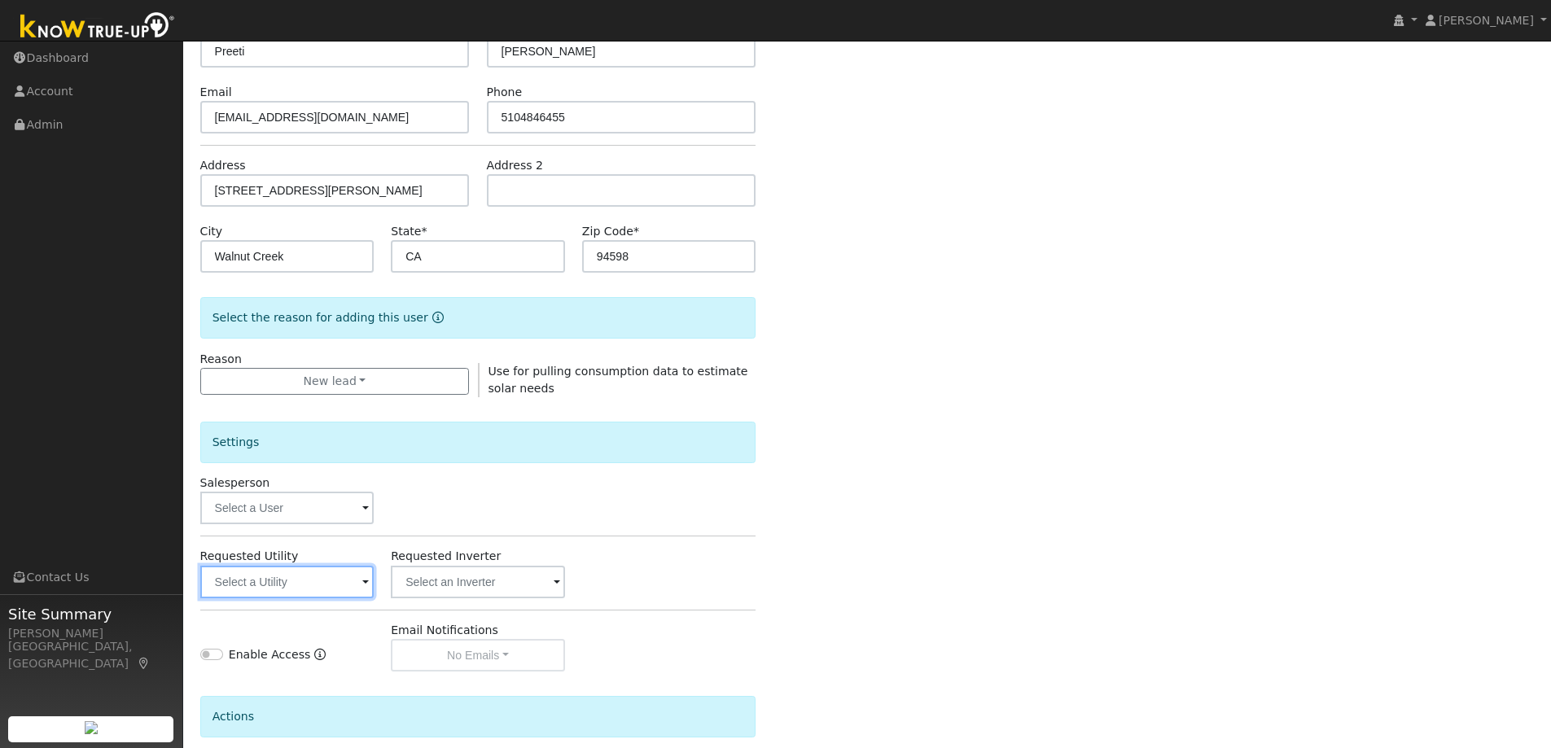
click at [259, 591] on input "text" at bounding box center [287, 582] width 174 height 33
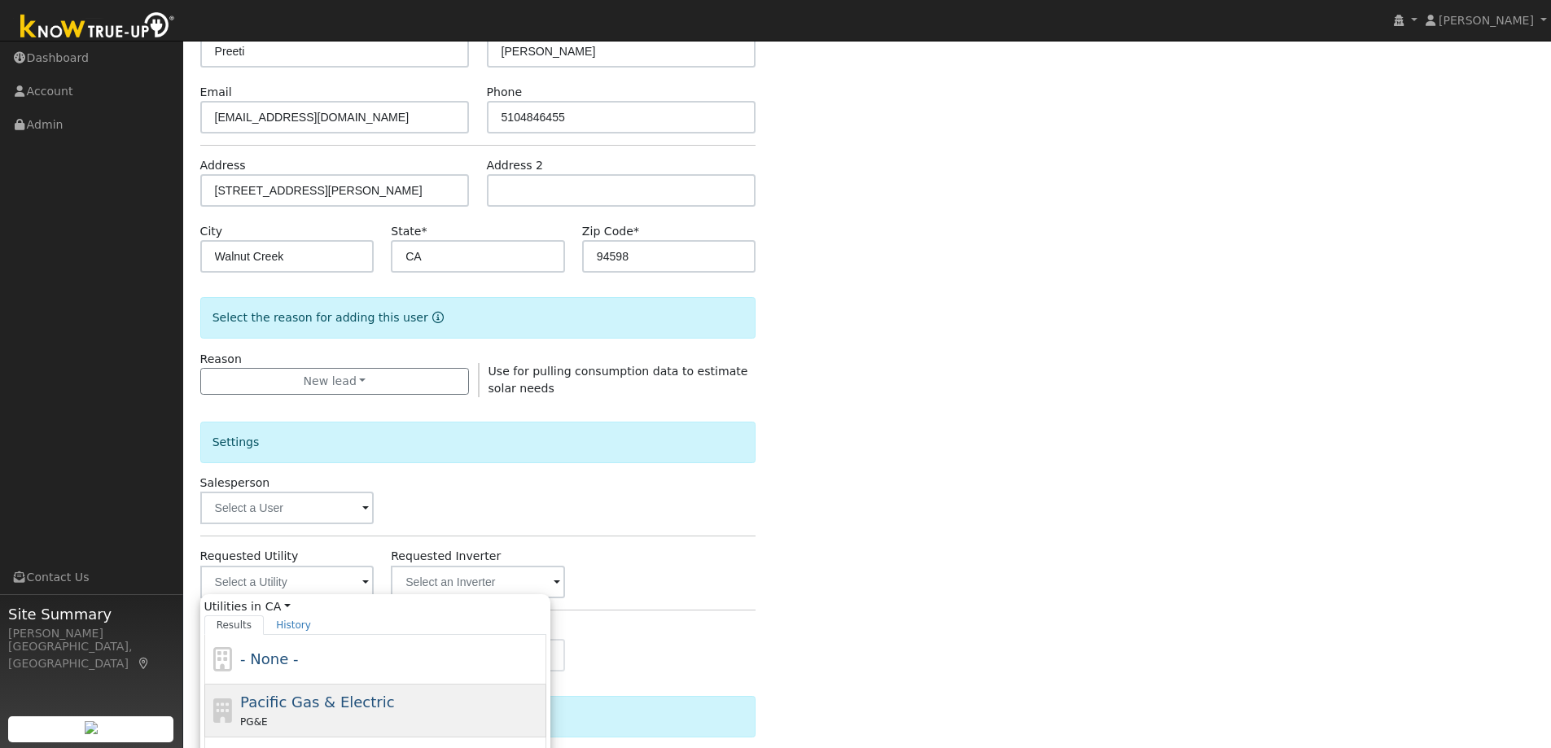
drag, startPoint x: 334, startPoint y: 720, endPoint x: 453, endPoint y: 641, distance: 143.3
click at [333, 720] on div "PG&E" at bounding box center [391, 721] width 302 height 17
type input "Pacific Gas & Electric"
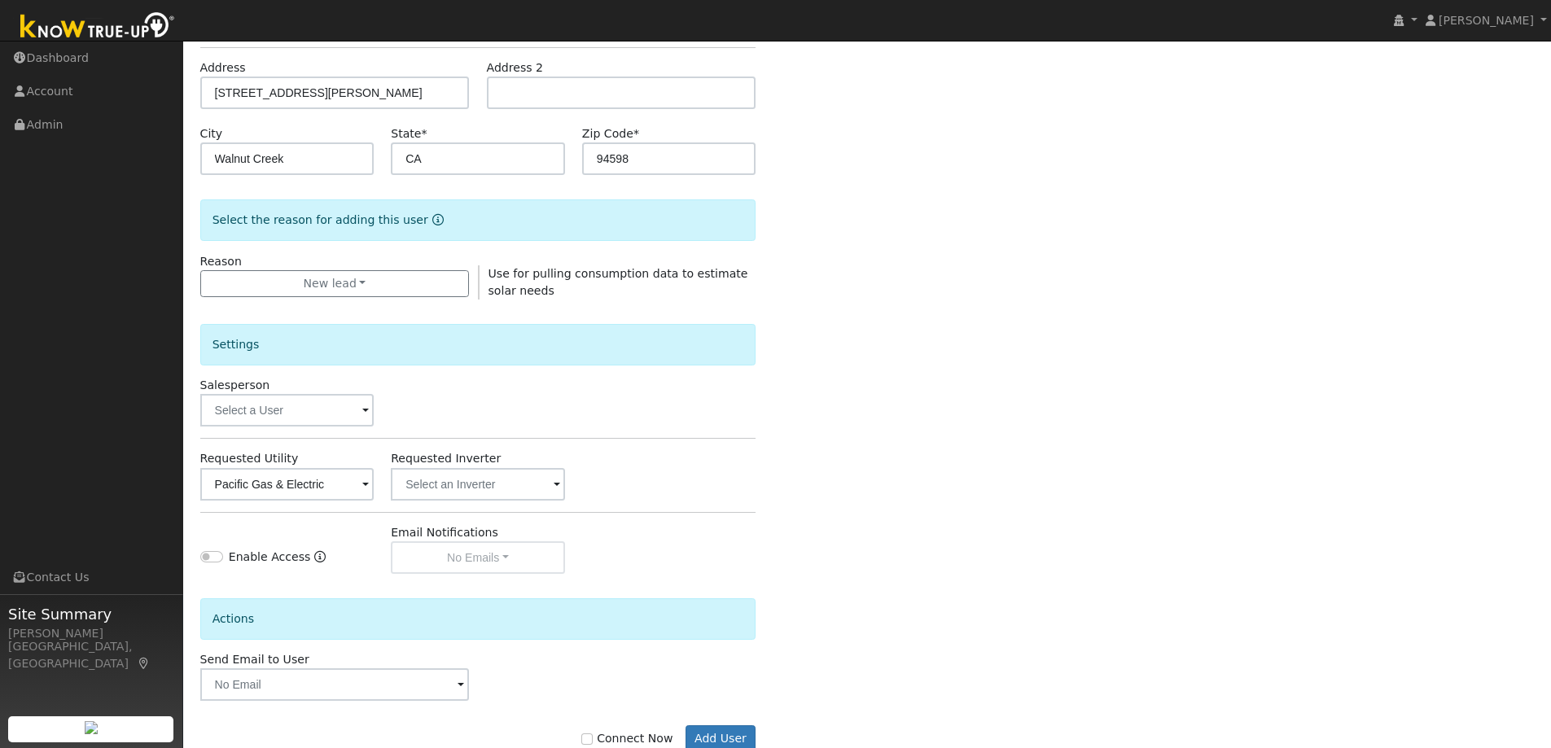
scroll to position [306, 0]
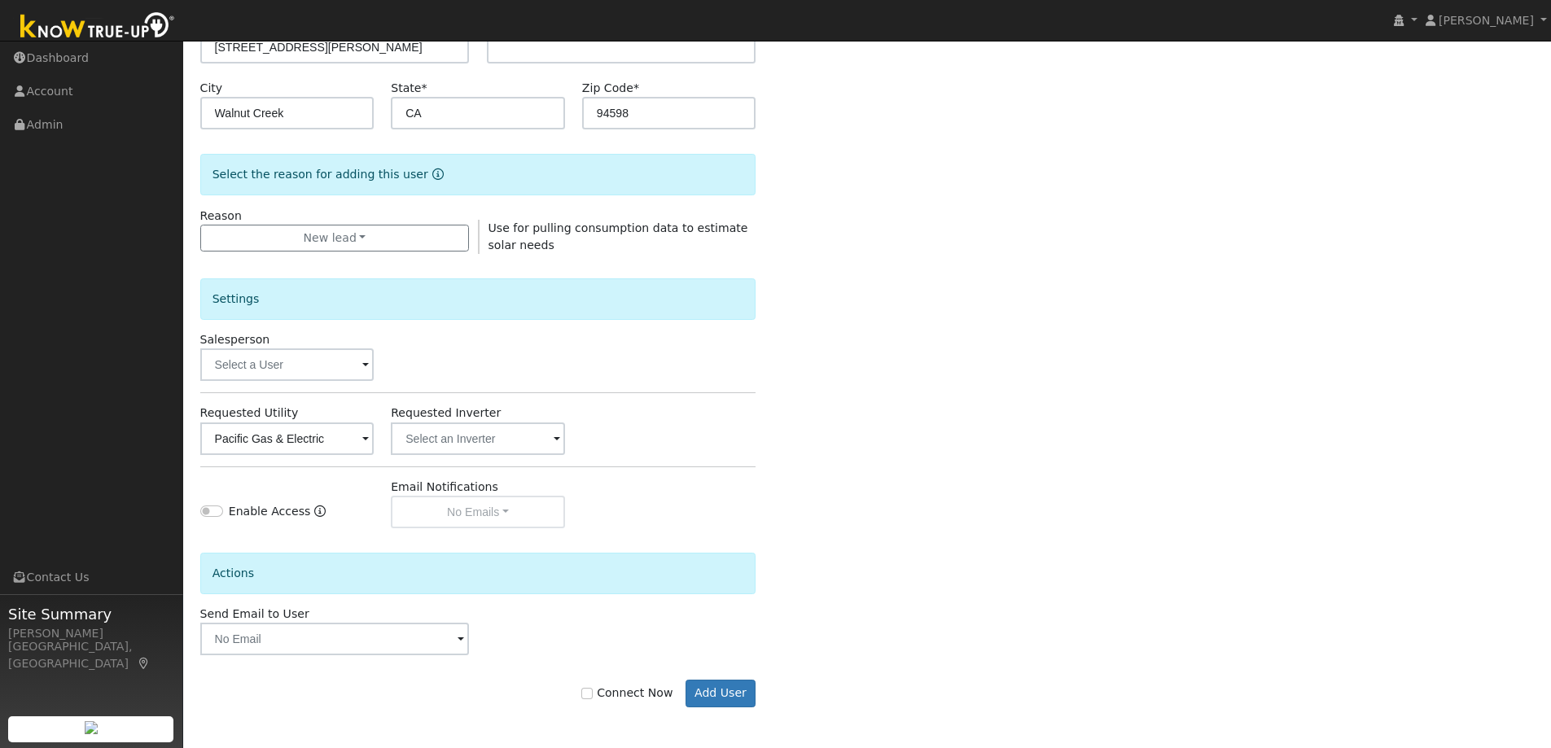
click at [624, 695] on label "Connect Now" at bounding box center [626, 693] width 91 height 17
click at [593, 695] on input "Connect Now" at bounding box center [586, 693] width 11 height 11
checkbox input "true"
click at [712, 693] on button "Add User" at bounding box center [720, 694] width 71 height 28
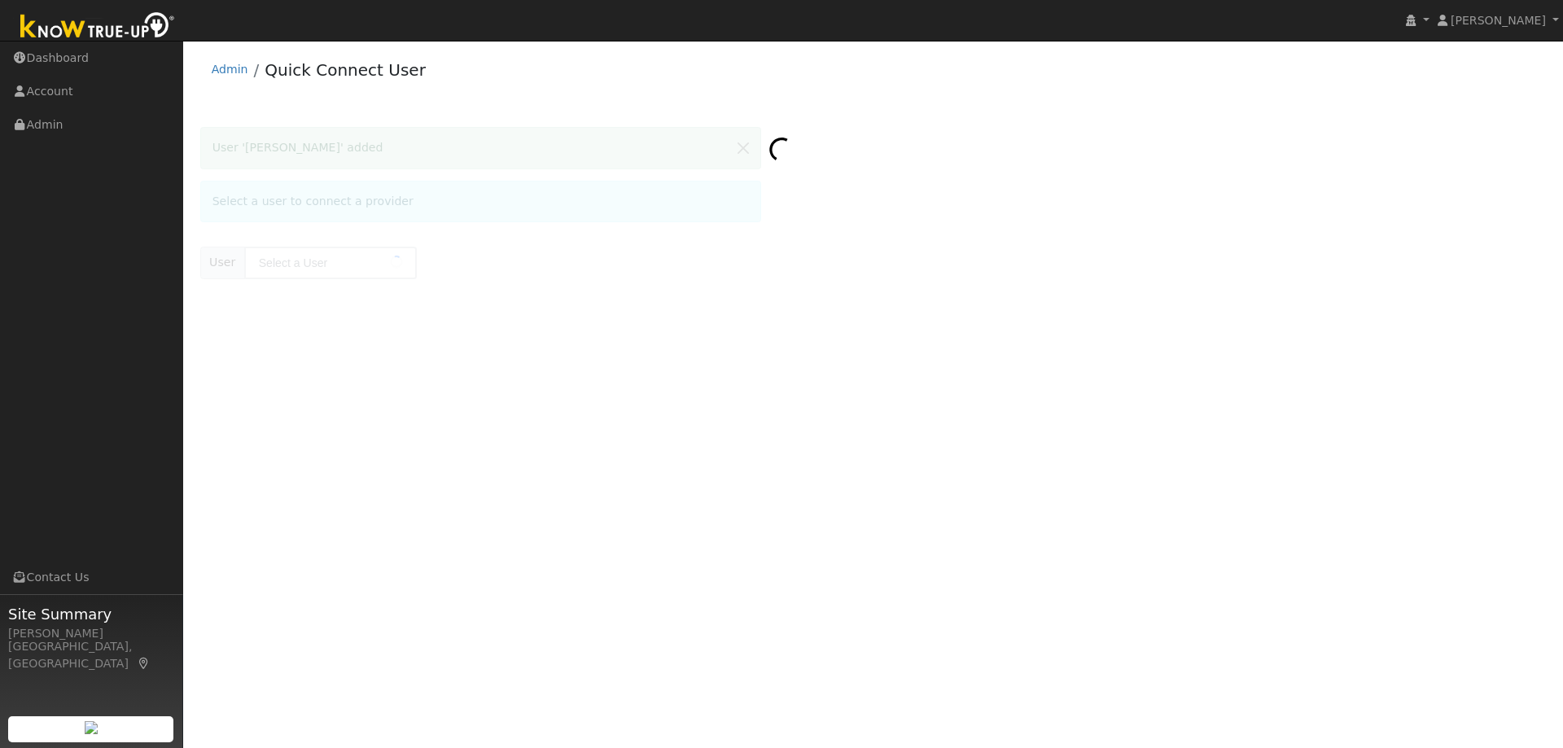
type input "[PERSON_NAME]"
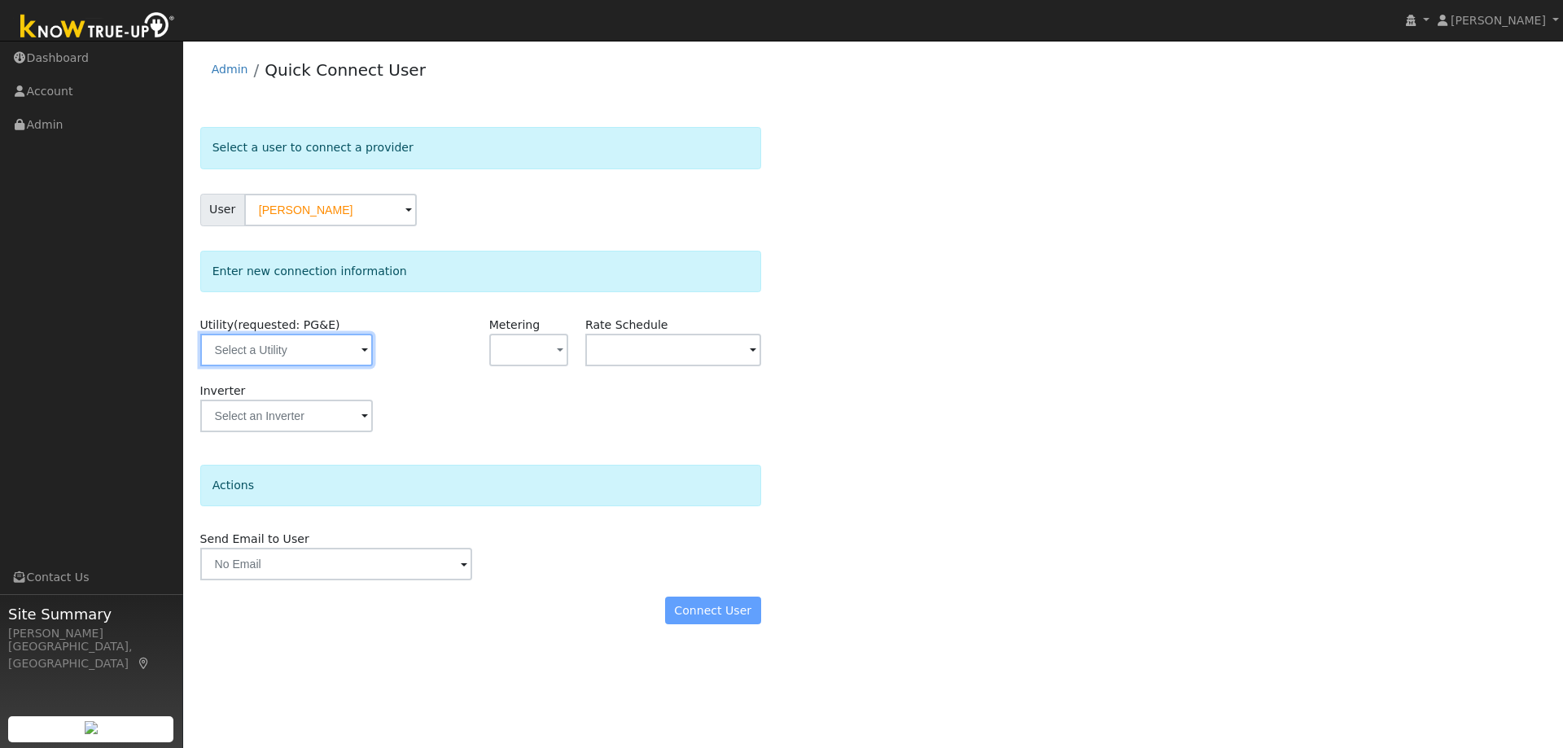
click at [300, 339] on input "text" at bounding box center [286, 350] width 173 height 33
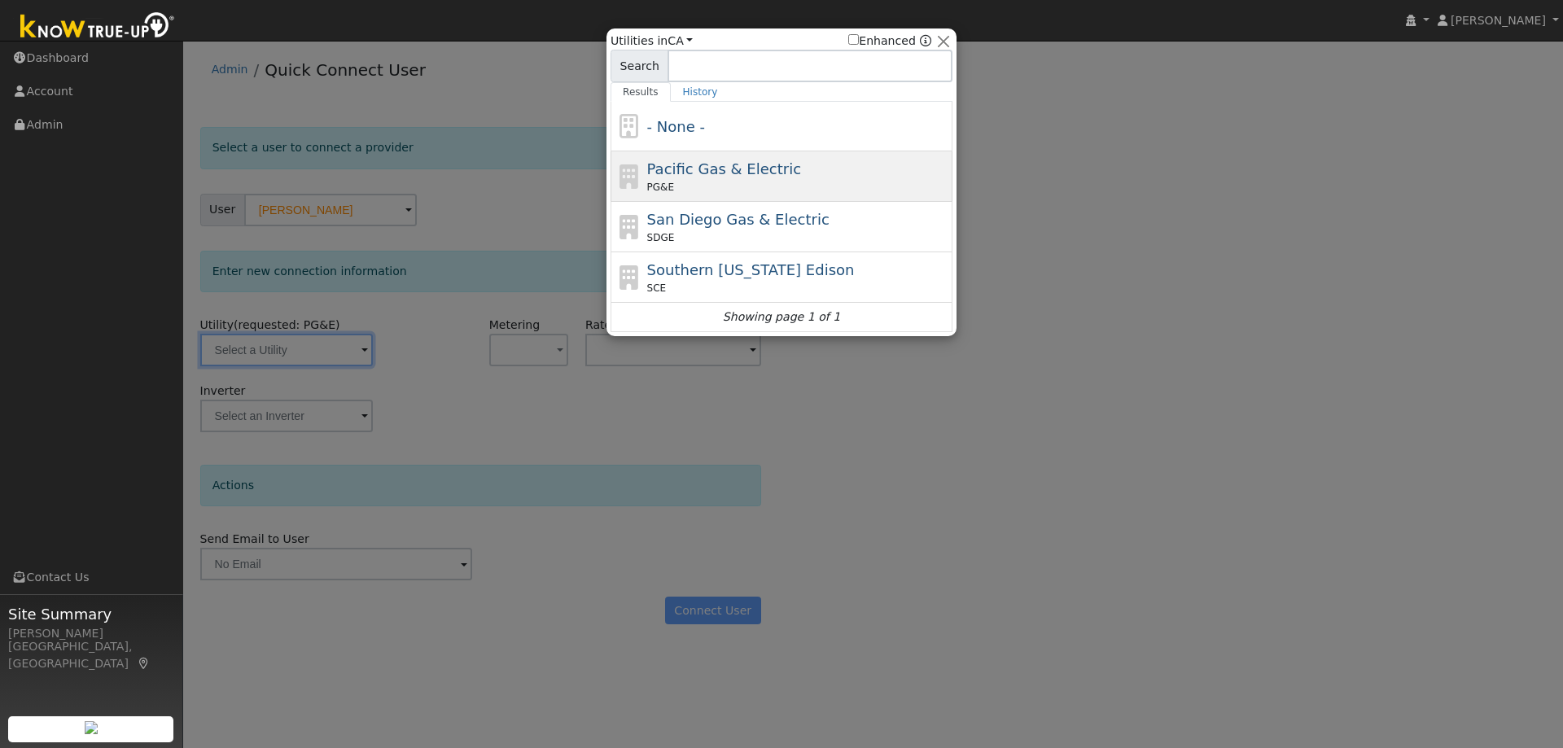
click at [672, 176] on span "Pacific Gas & Electric" at bounding box center [724, 168] width 154 height 17
type input "PG&E"
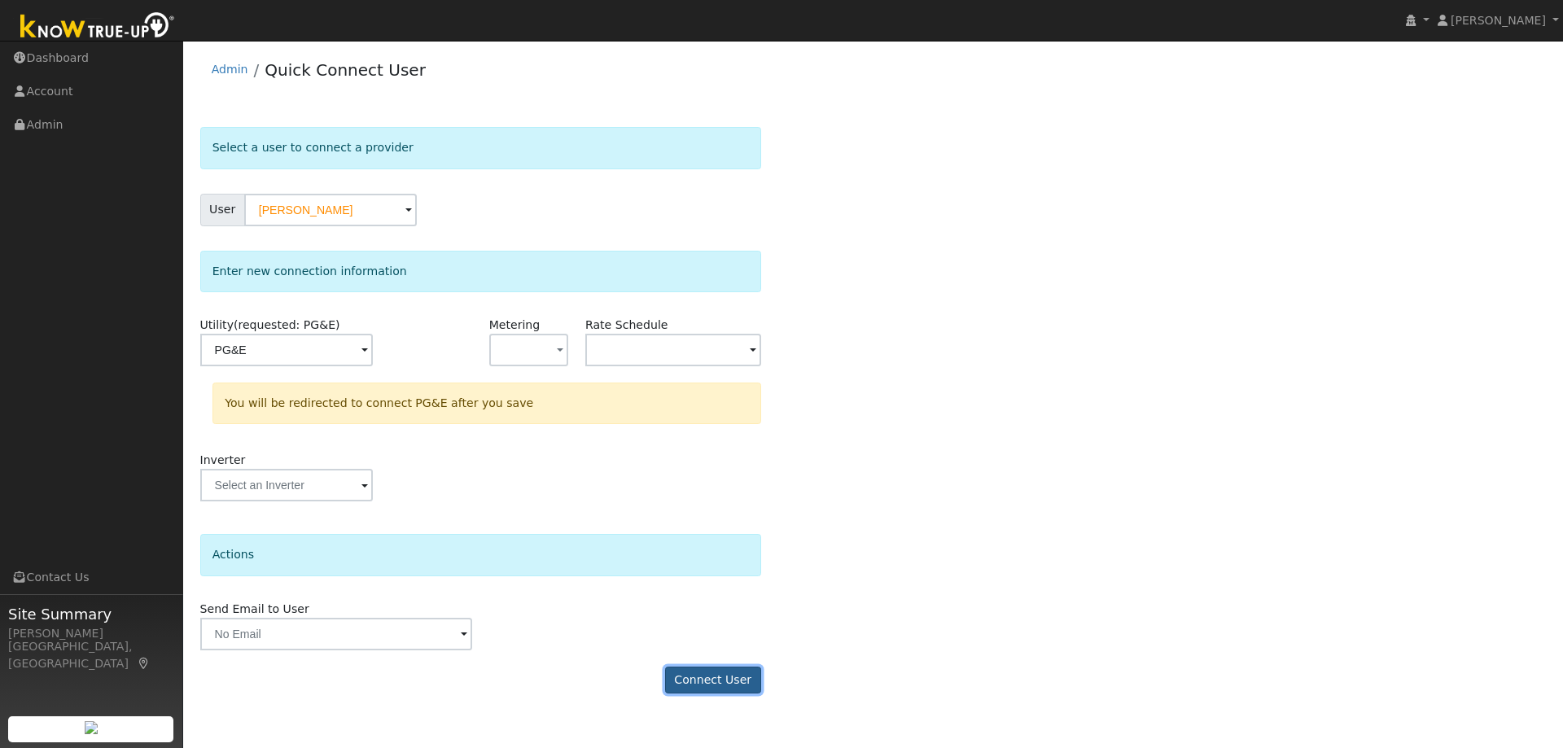
click at [720, 672] on button "Connect User" at bounding box center [713, 681] width 96 height 28
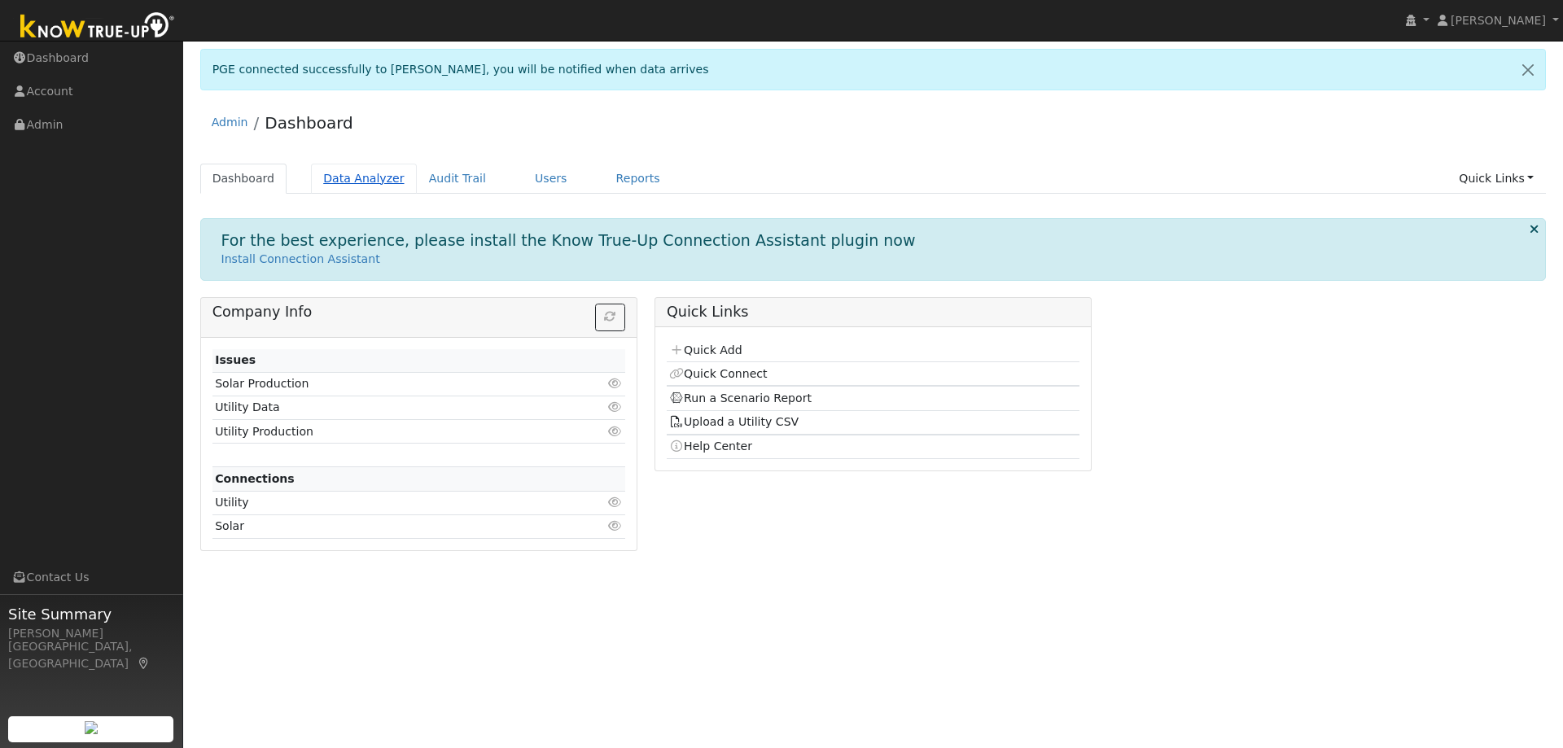
click at [365, 175] on link "Data Analyzer" at bounding box center [364, 179] width 106 height 30
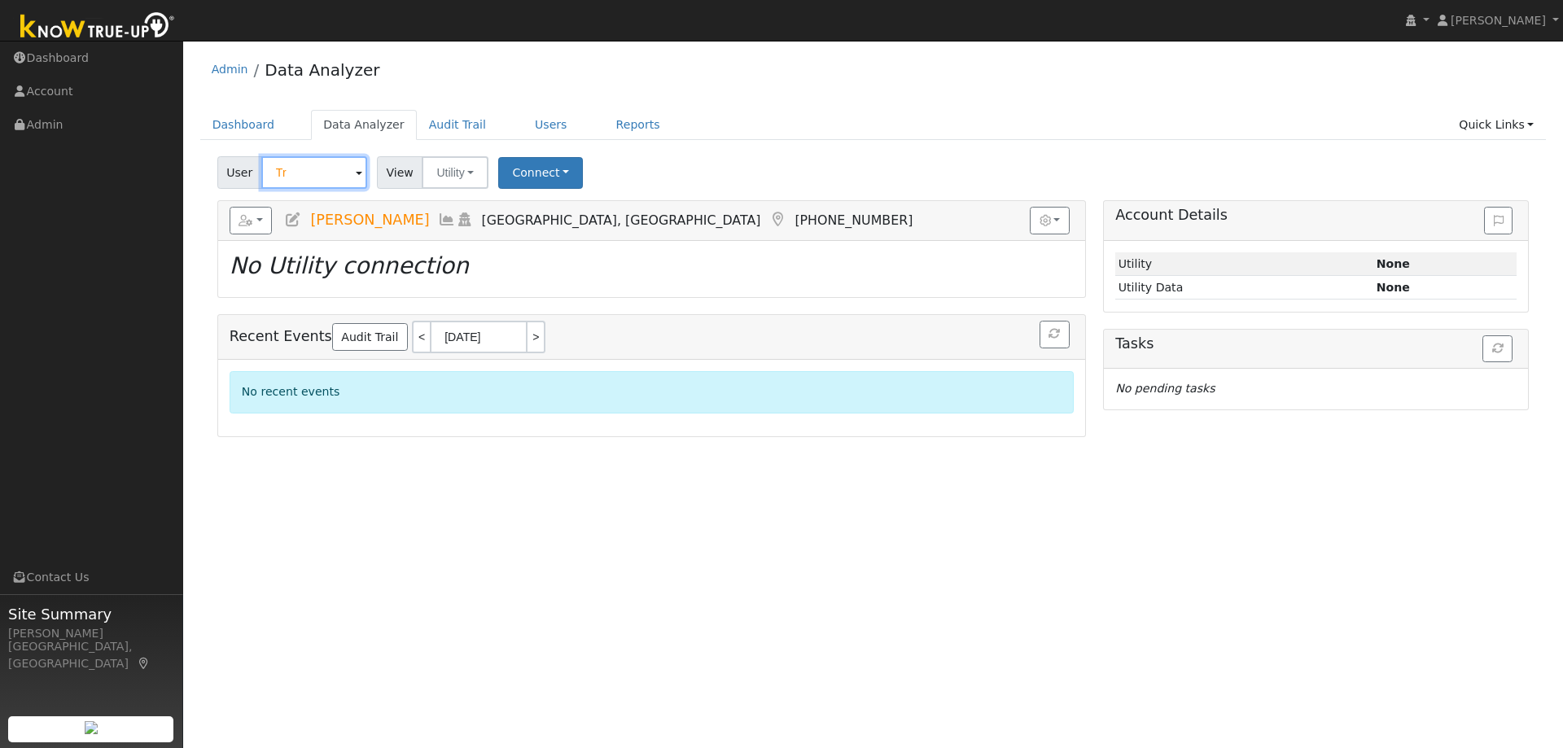
type input "T"
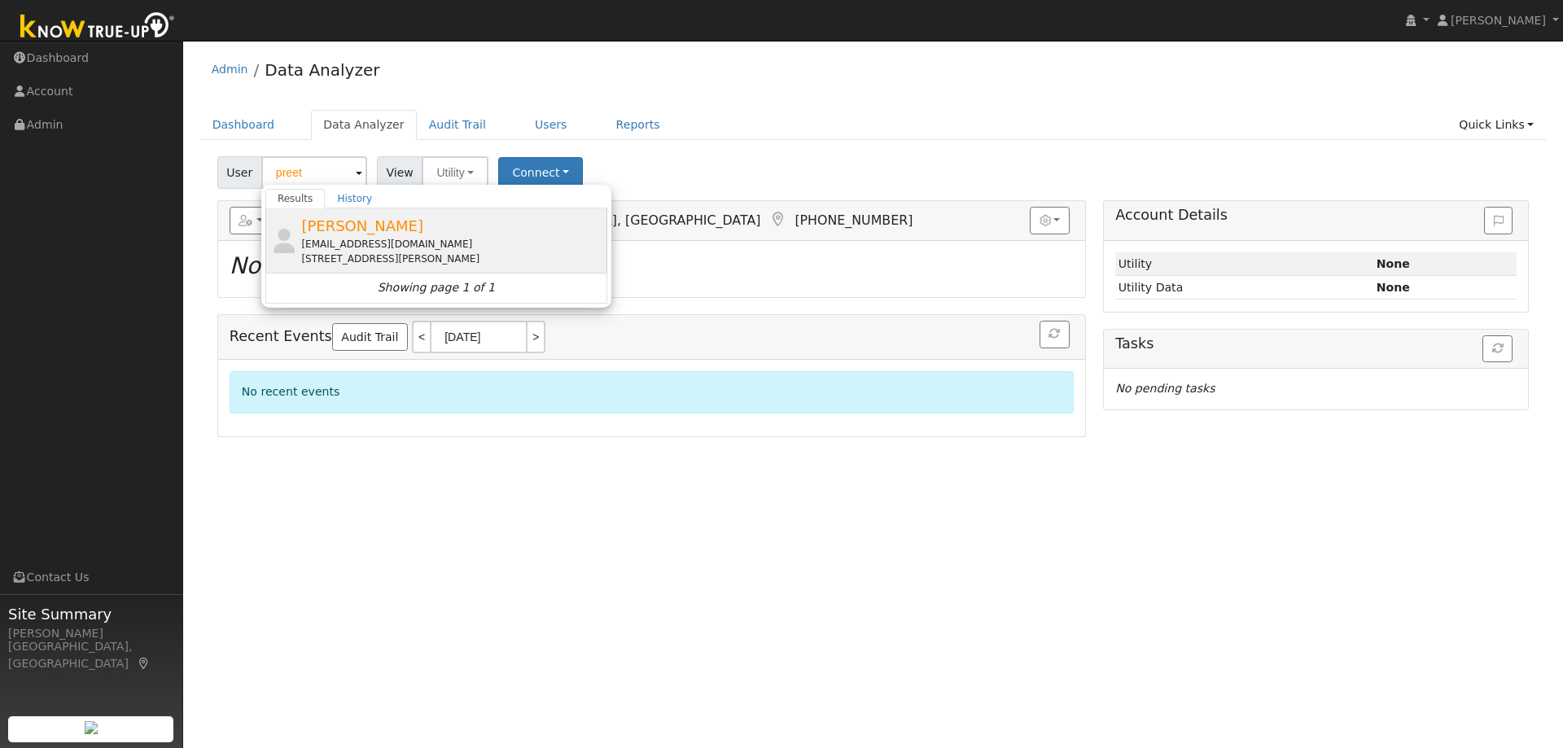
click at [347, 254] on div "[STREET_ADDRESS][PERSON_NAME]" at bounding box center [452, 259] width 302 height 15
type input "[PERSON_NAME]"
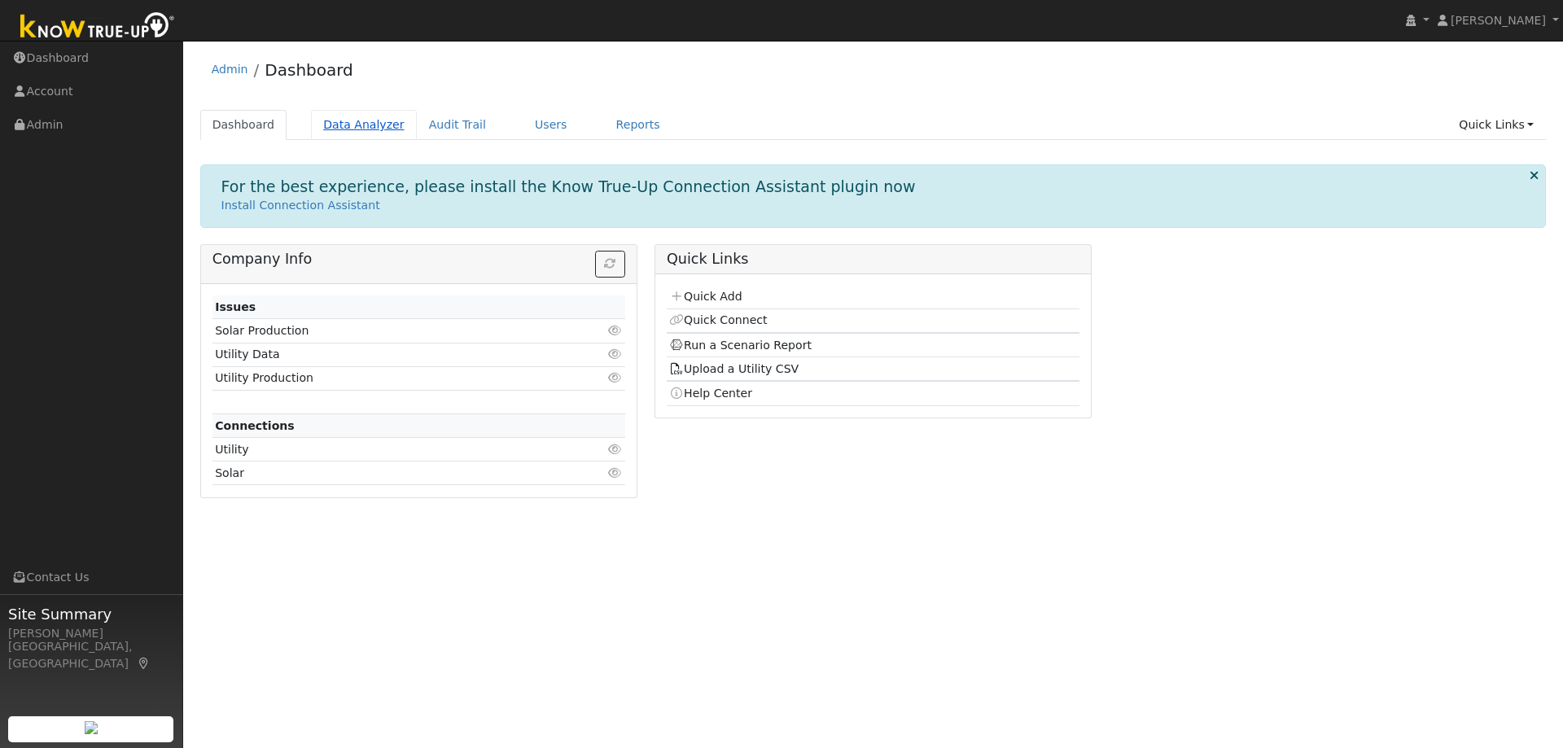
click at [354, 126] on link "Data Analyzer" at bounding box center [364, 125] width 106 height 30
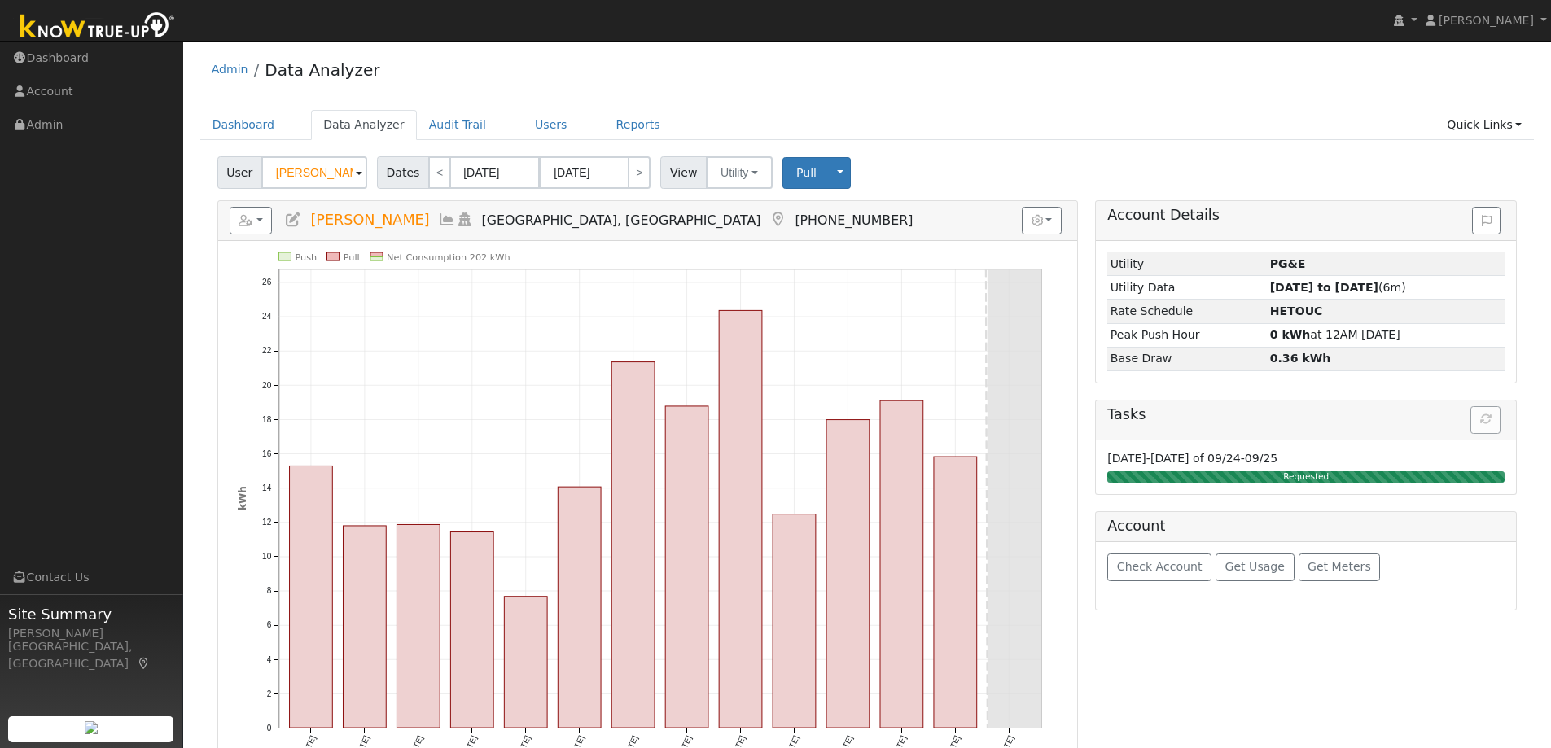
click at [332, 170] on input "[PERSON_NAME]" at bounding box center [314, 172] width 106 height 33
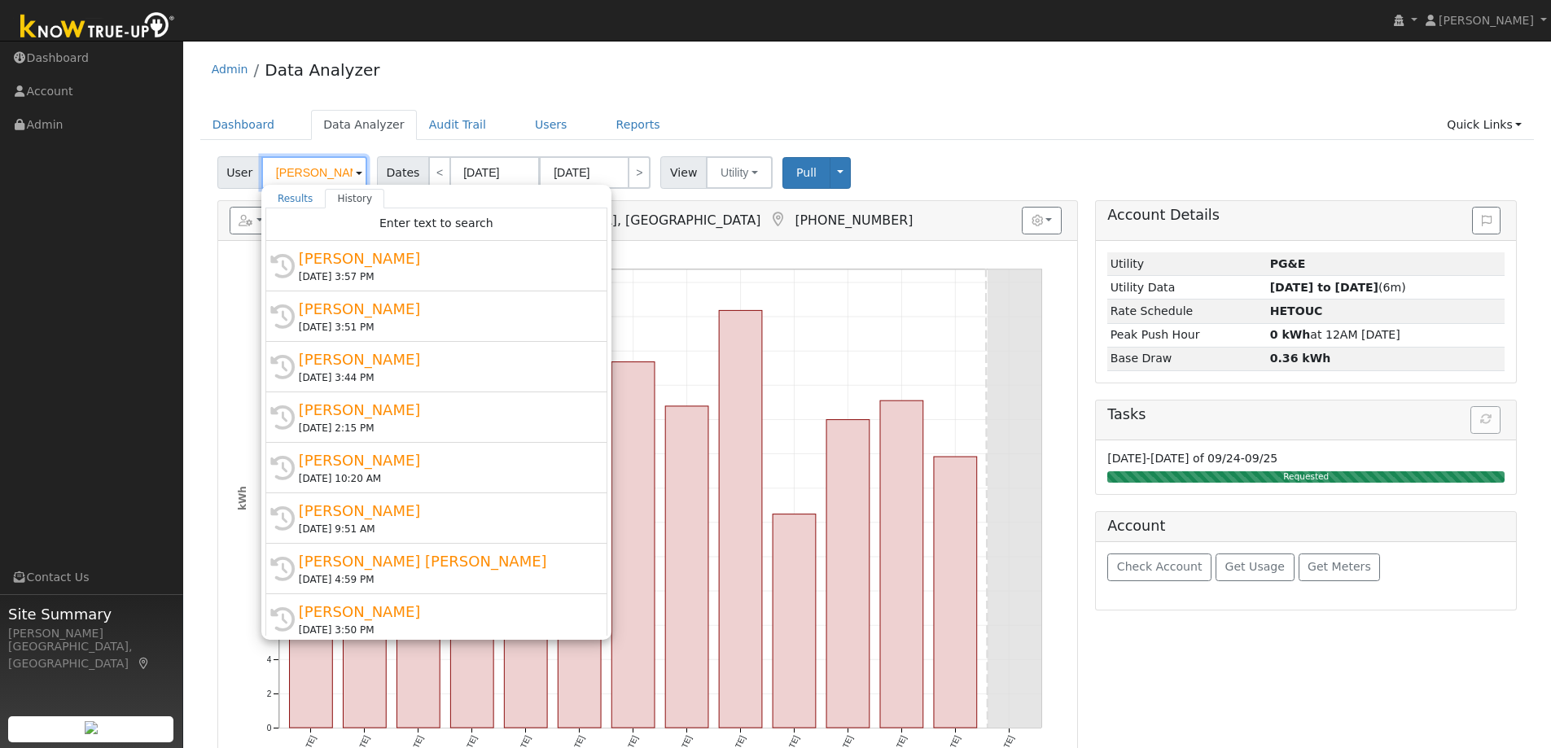
click at [332, 170] on input "[PERSON_NAME]" at bounding box center [314, 172] width 106 height 33
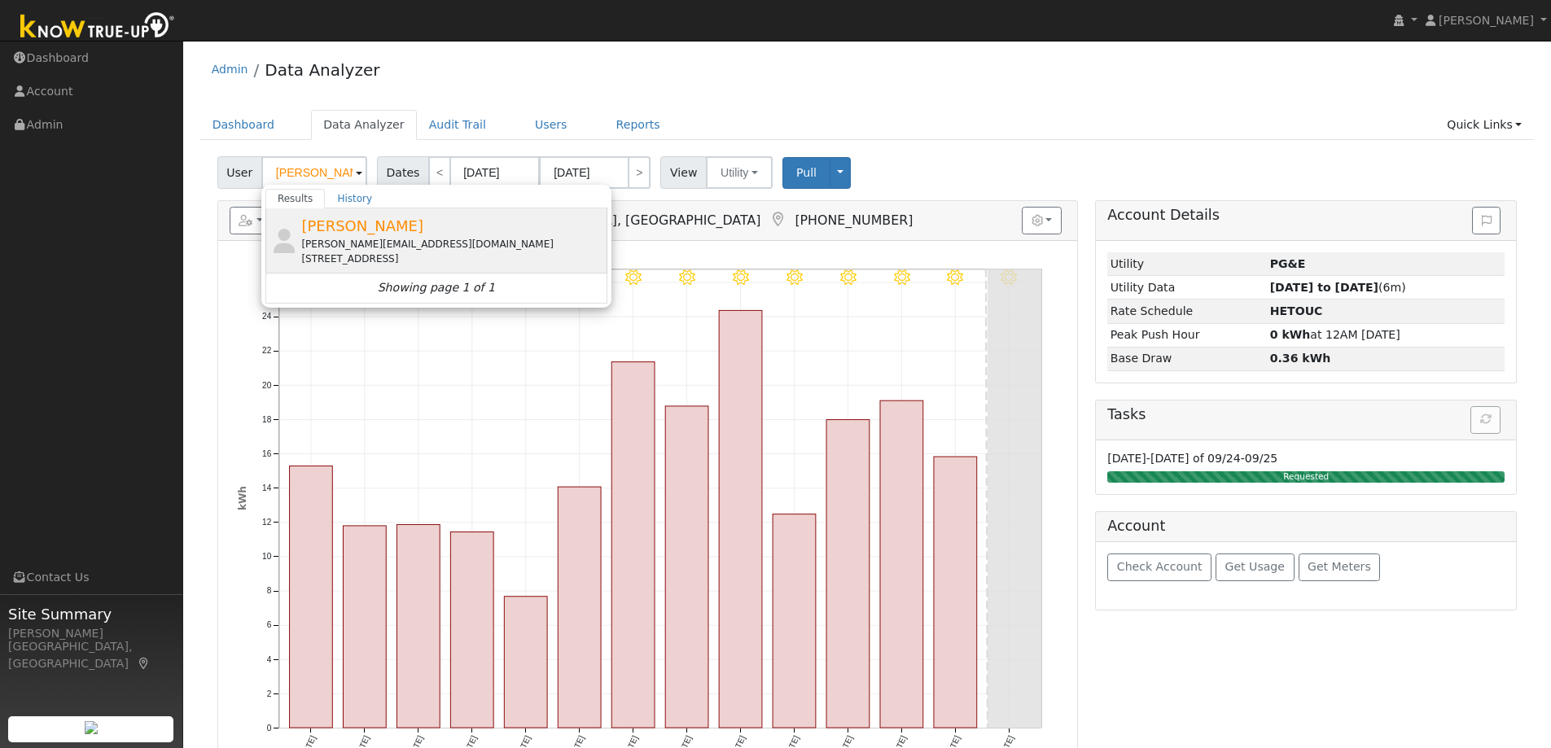
click at [389, 260] on div "[STREET_ADDRESS]" at bounding box center [452, 259] width 302 height 15
type input "[PERSON_NAME]"
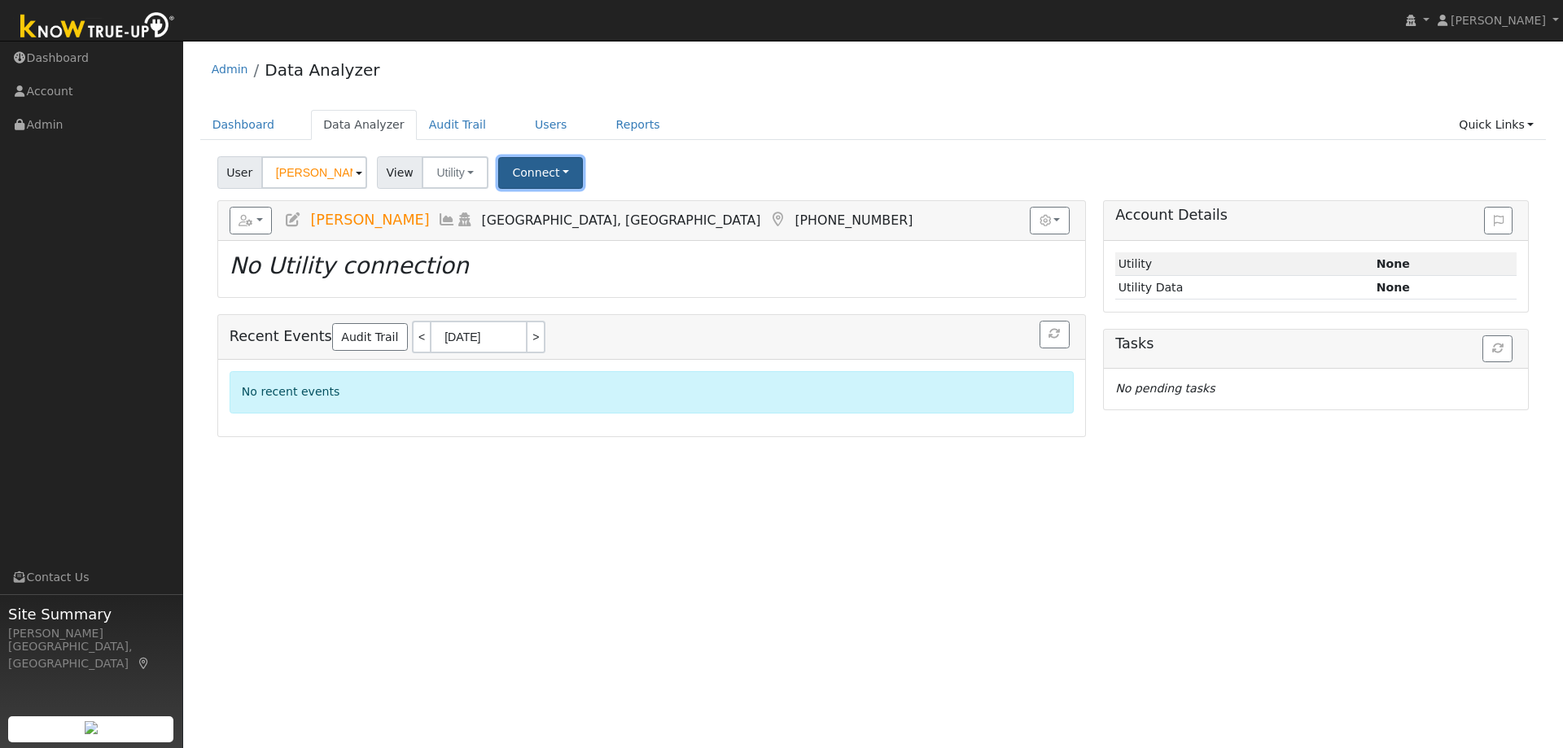
click at [564, 172] on button "Connect" at bounding box center [540, 173] width 85 height 32
click at [550, 212] on link "Select a Provider" at bounding box center [563, 208] width 127 height 23
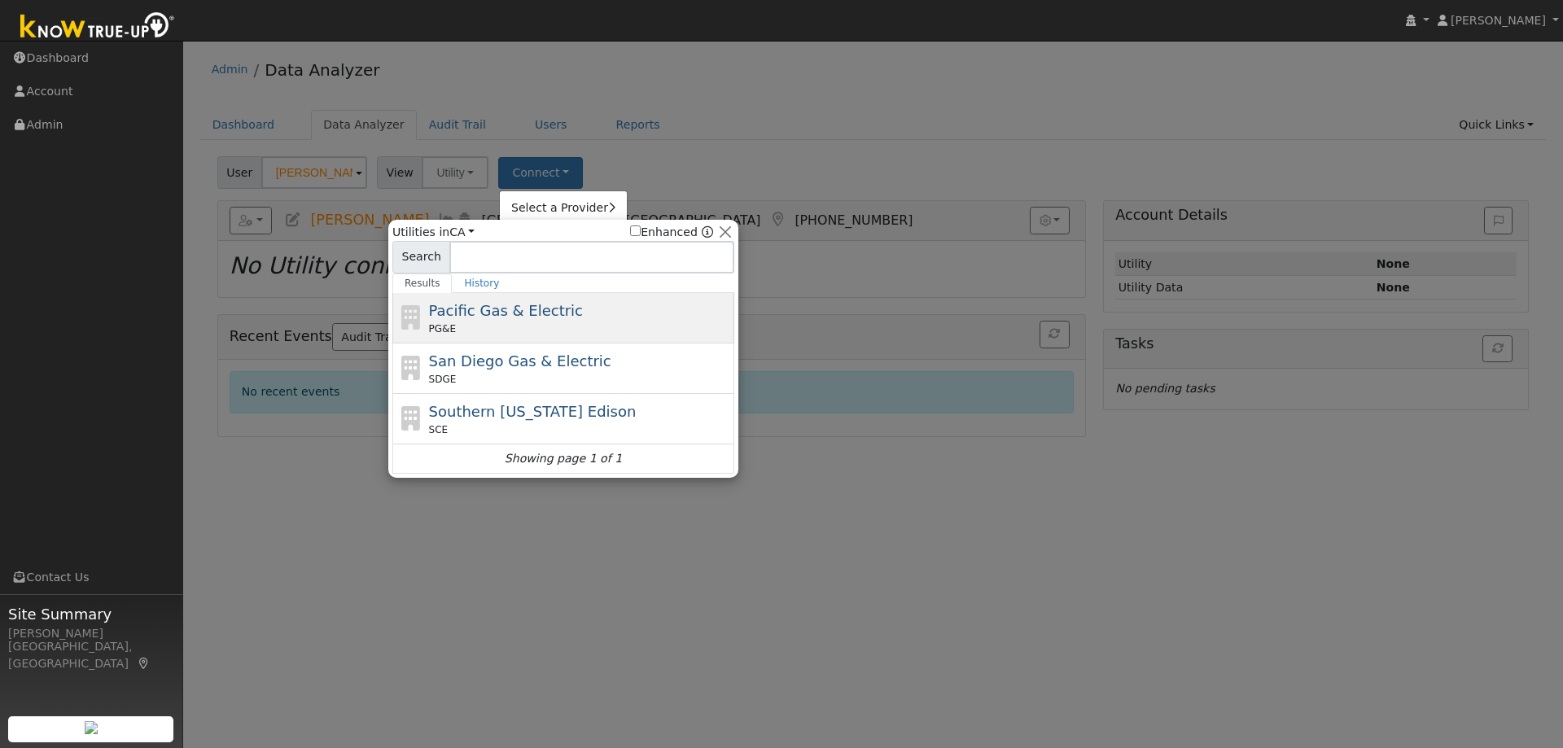
click at [559, 329] on div "PG&E" at bounding box center [580, 329] width 302 height 15
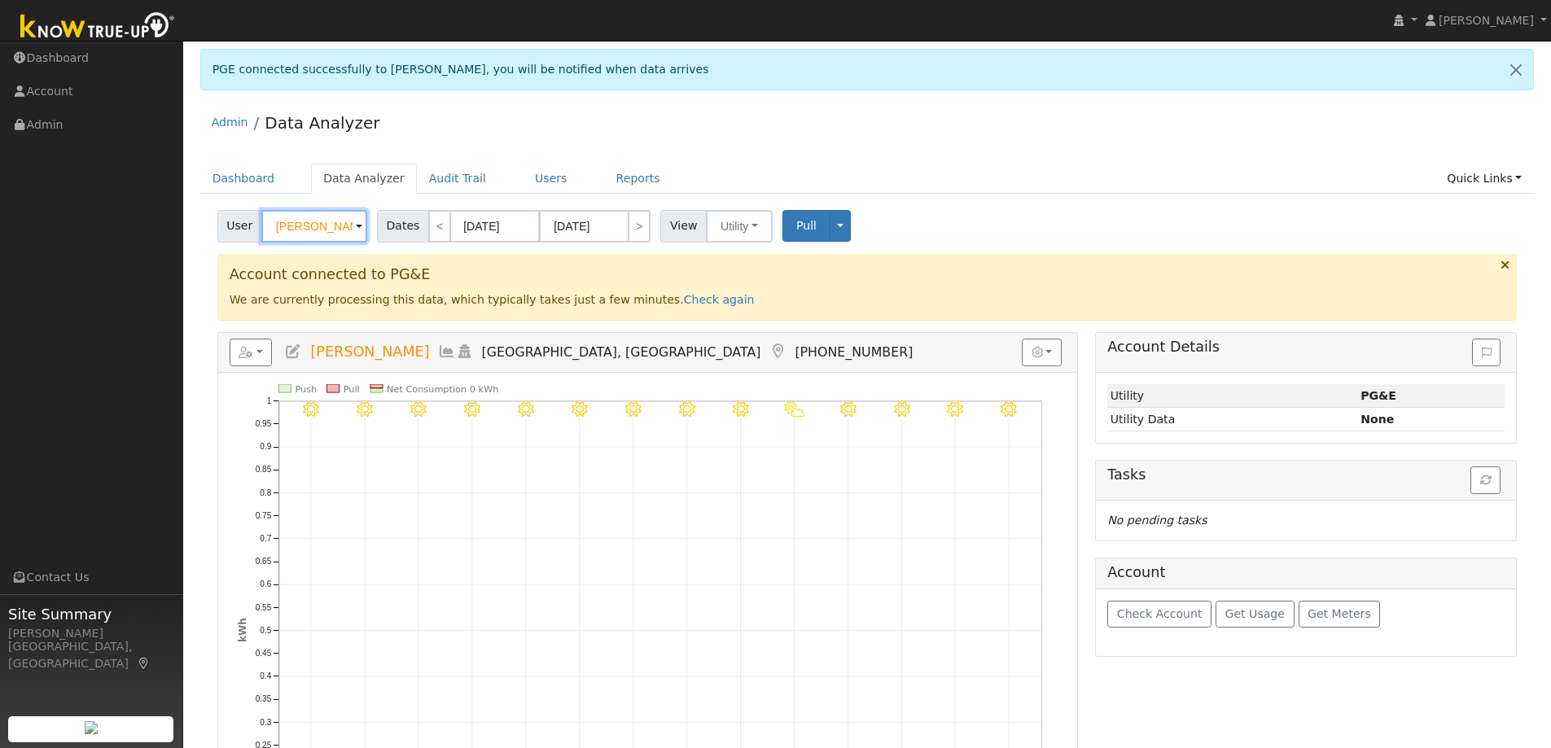
click at [341, 223] on input "[PERSON_NAME]" at bounding box center [314, 226] width 106 height 33
click at [341, 223] on img at bounding box center [346, 225] width 41 height 31
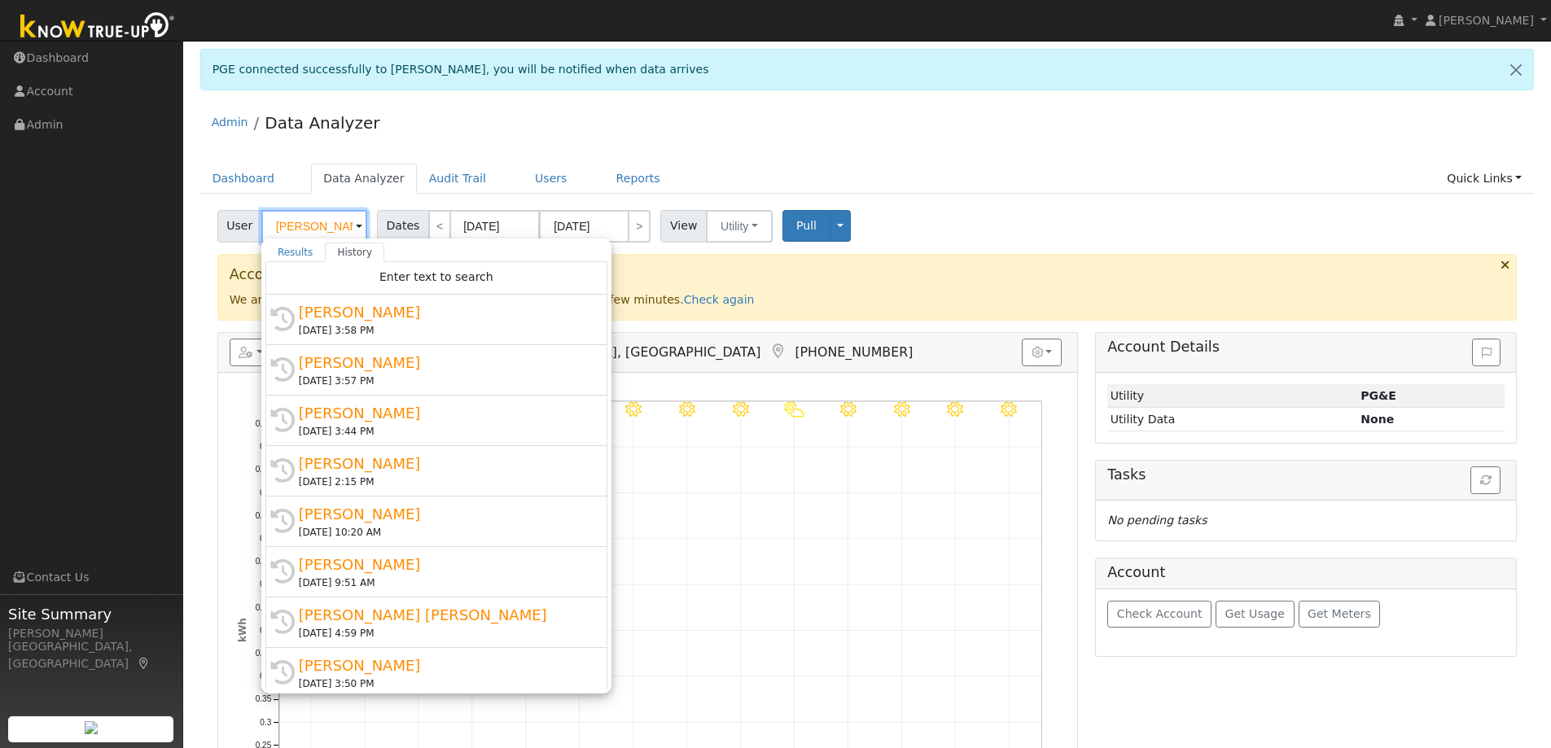
click at [317, 236] on input "[PERSON_NAME]" at bounding box center [314, 226] width 106 height 33
click at [317, 234] on input "[PERSON_NAME]" at bounding box center [314, 226] width 106 height 33
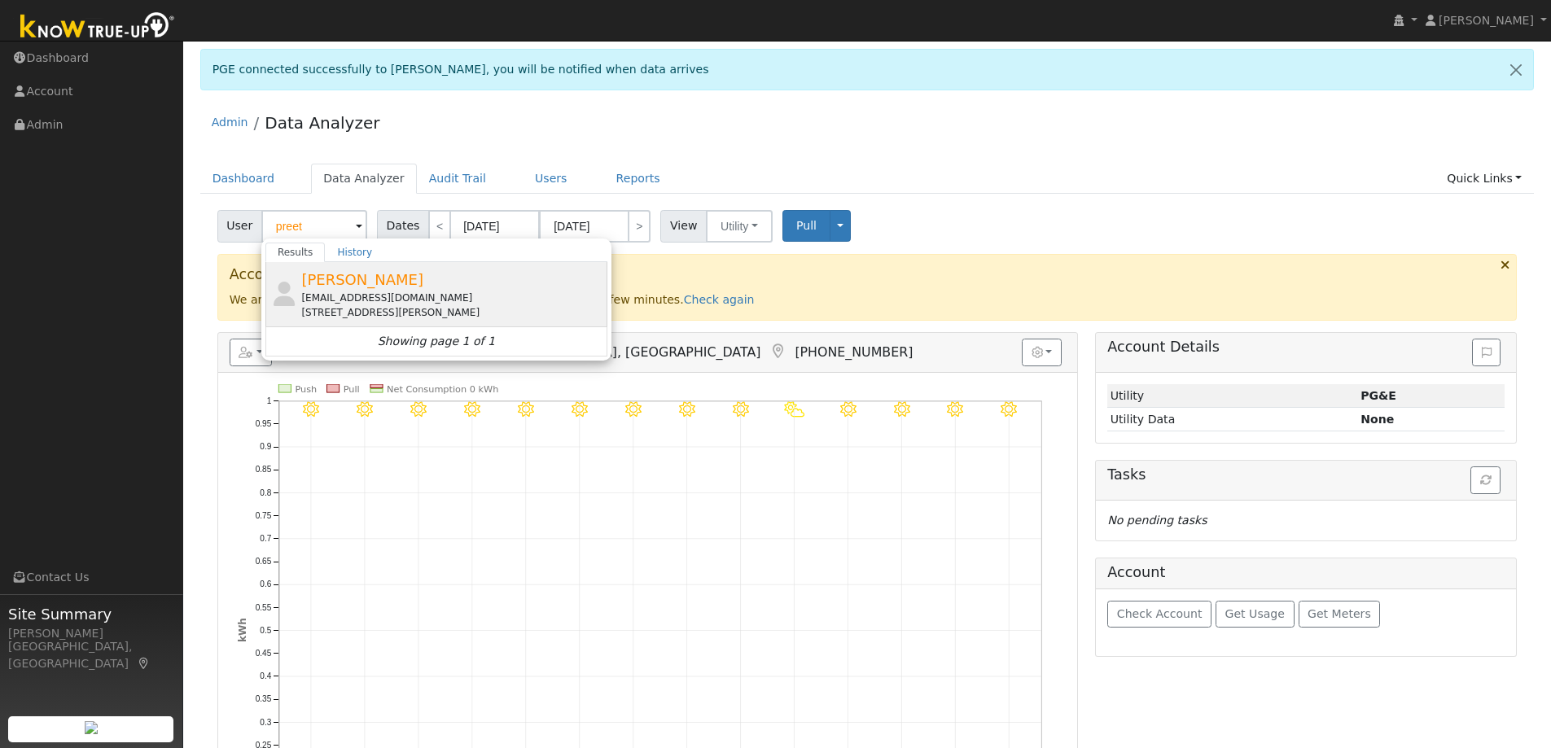
click at [417, 301] on div "[EMAIL_ADDRESS][DOMAIN_NAME]" at bounding box center [452, 298] width 302 height 15
type input "[PERSON_NAME]"
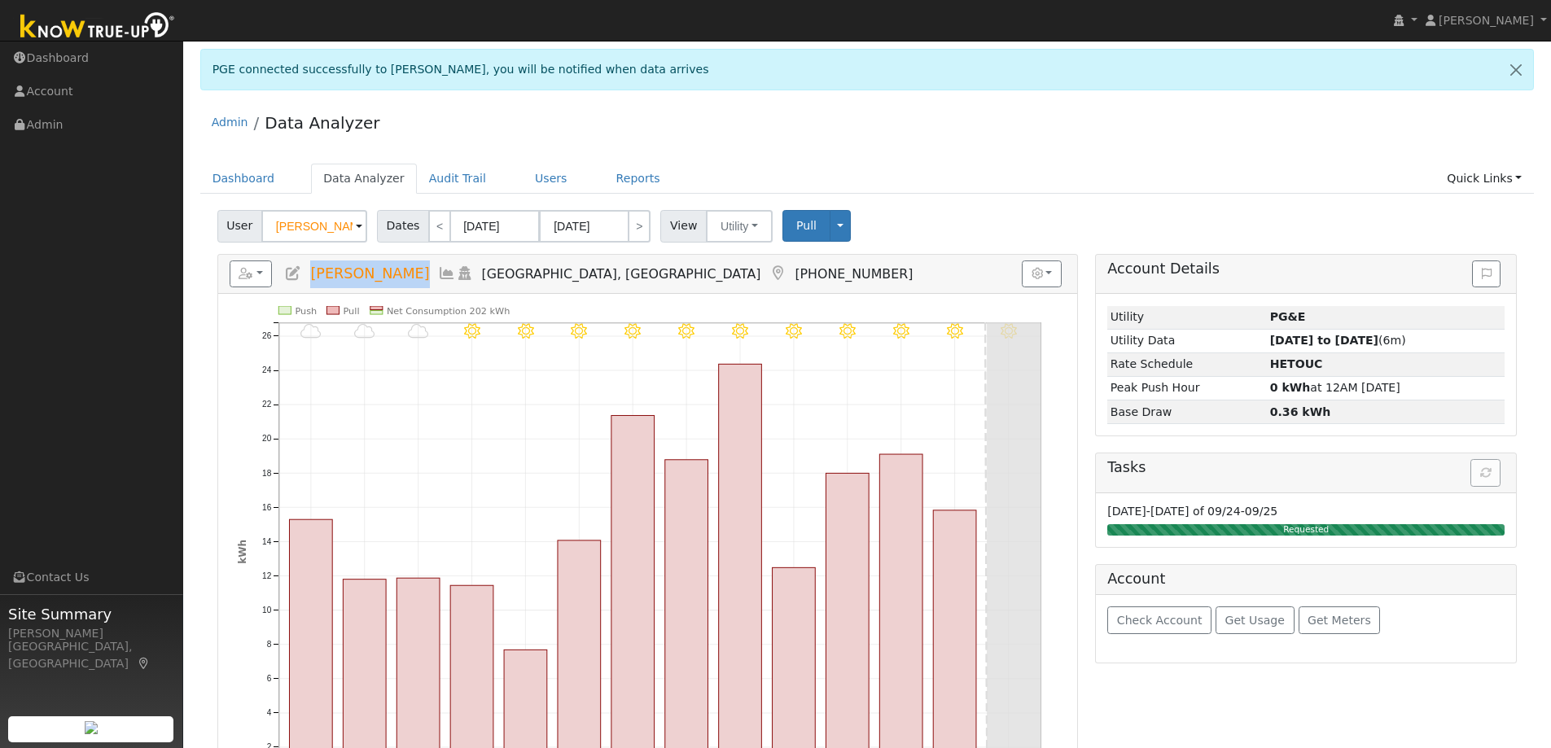
drag, startPoint x: 405, startPoint y: 276, endPoint x: 304, endPoint y: 287, distance: 102.4
click at [304, 287] on h5 "Reports Scenario Health Check Energy Audit Account Timeline User Audit Trail In…" at bounding box center [648, 274] width 836 height 28
copy span "[PERSON_NAME]"
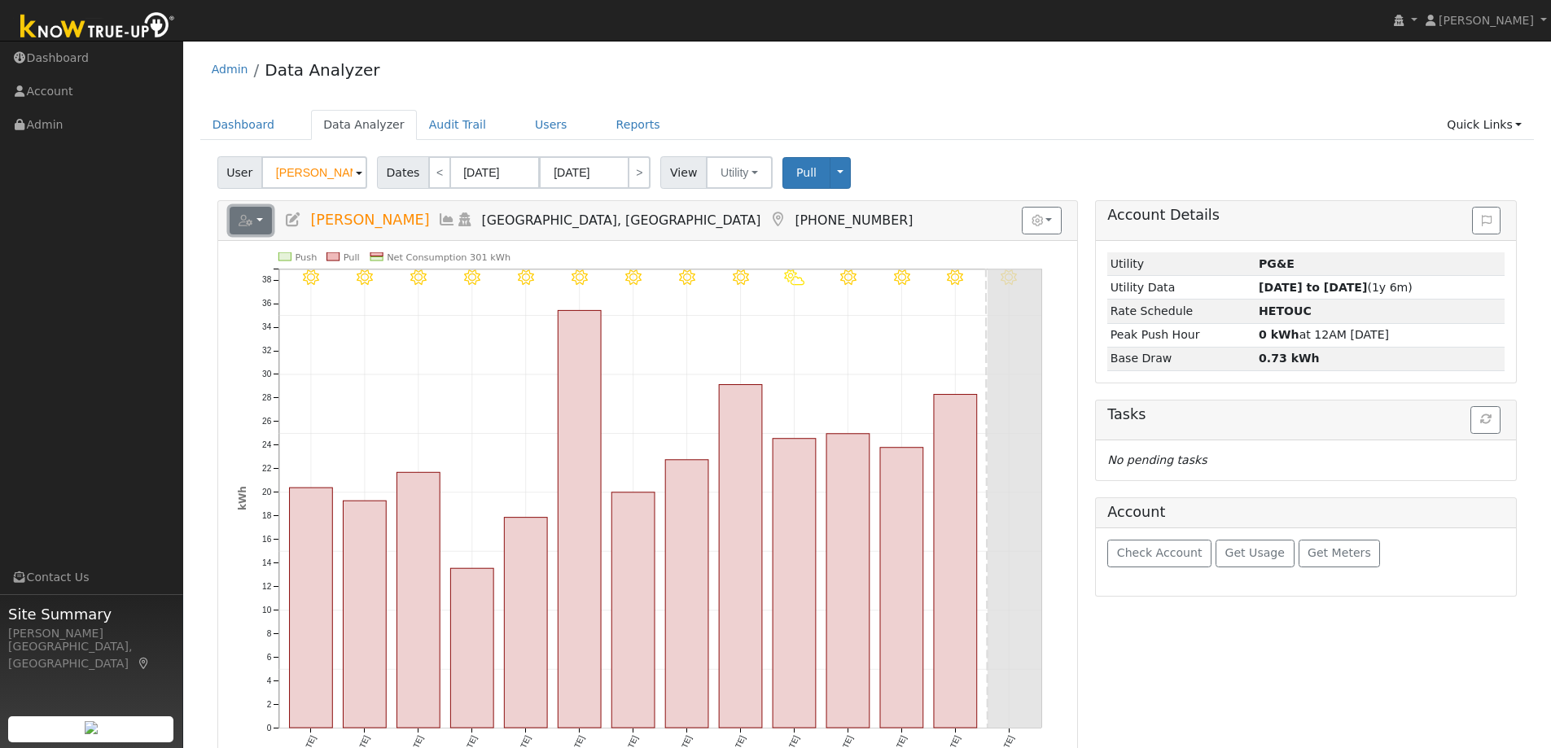
click at [258, 225] on button "button" at bounding box center [251, 221] width 43 height 28
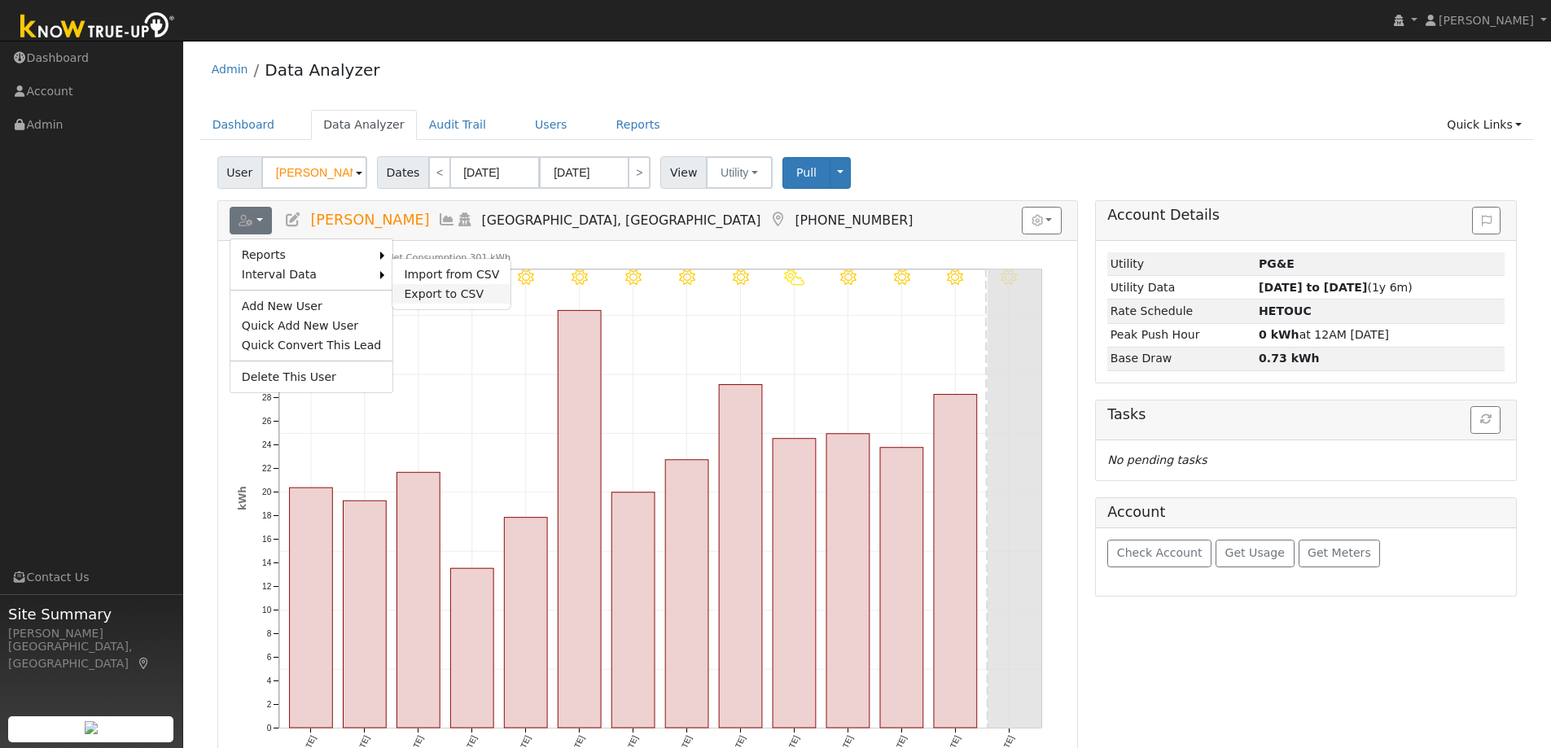
click at [414, 291] on link "Export to CSV" at bounding box center [451, 294] width 118 height 20
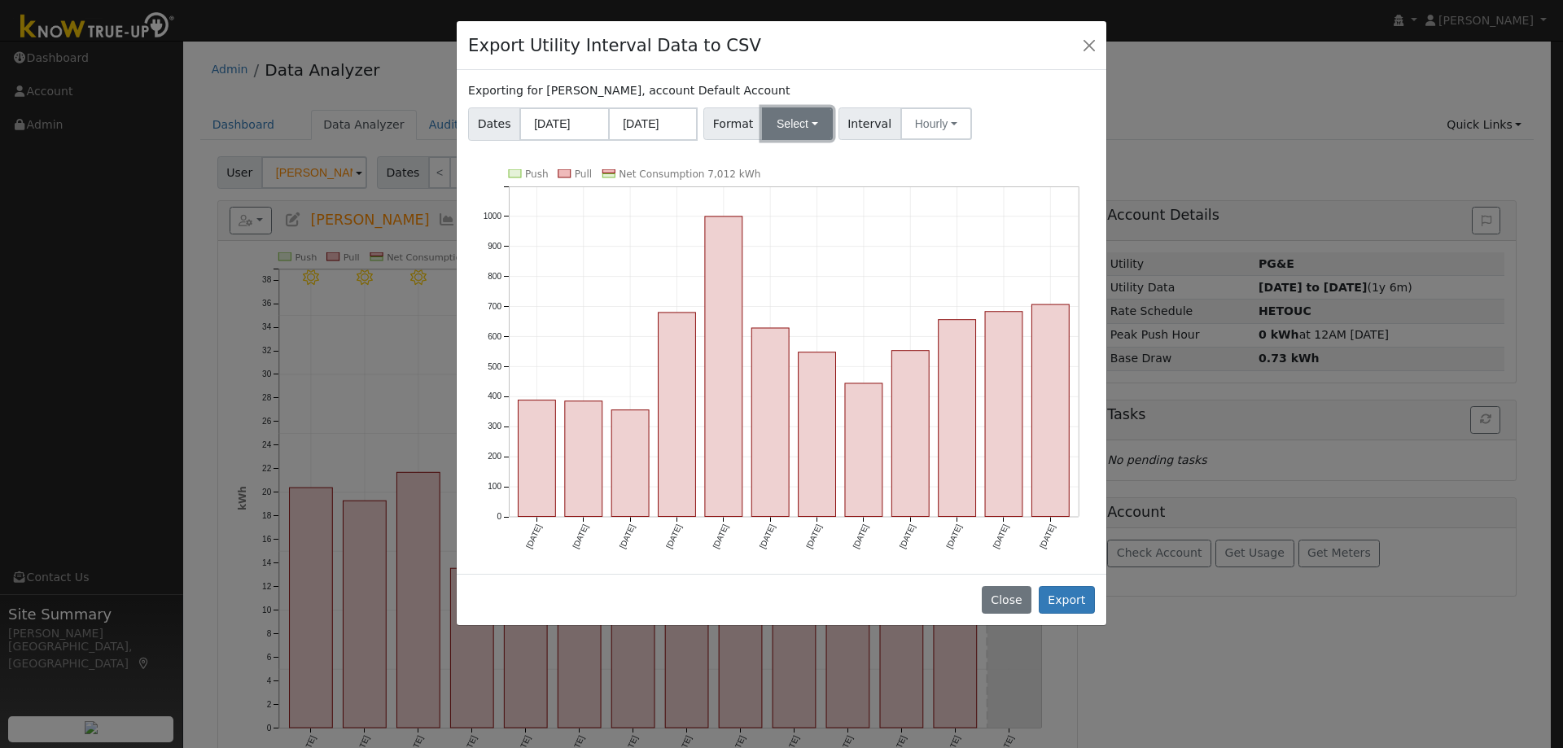
click at [801, 128] on button "Select" at bounding box center [797, 123] width 71 height 33
click at [814, 304] on link "OpenSolar" at bounding box center [816, 309] width 116 height 23
click at [1075, 597] on button "Export" at bounding box center [1067, 600] width 56 height 28
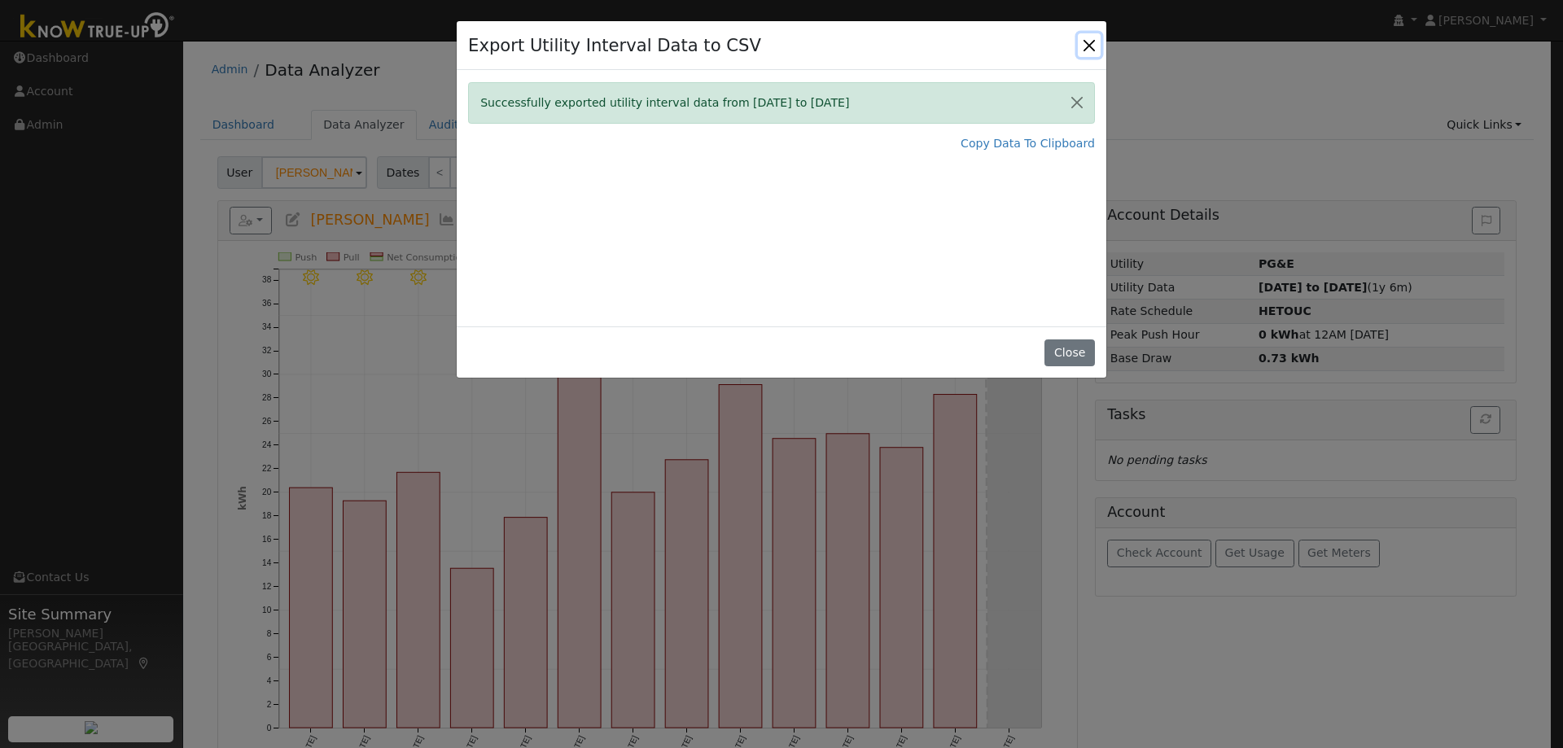
click at [1089, 42] on button "Close" at bounding box center [1089, 44] width 23 height 23
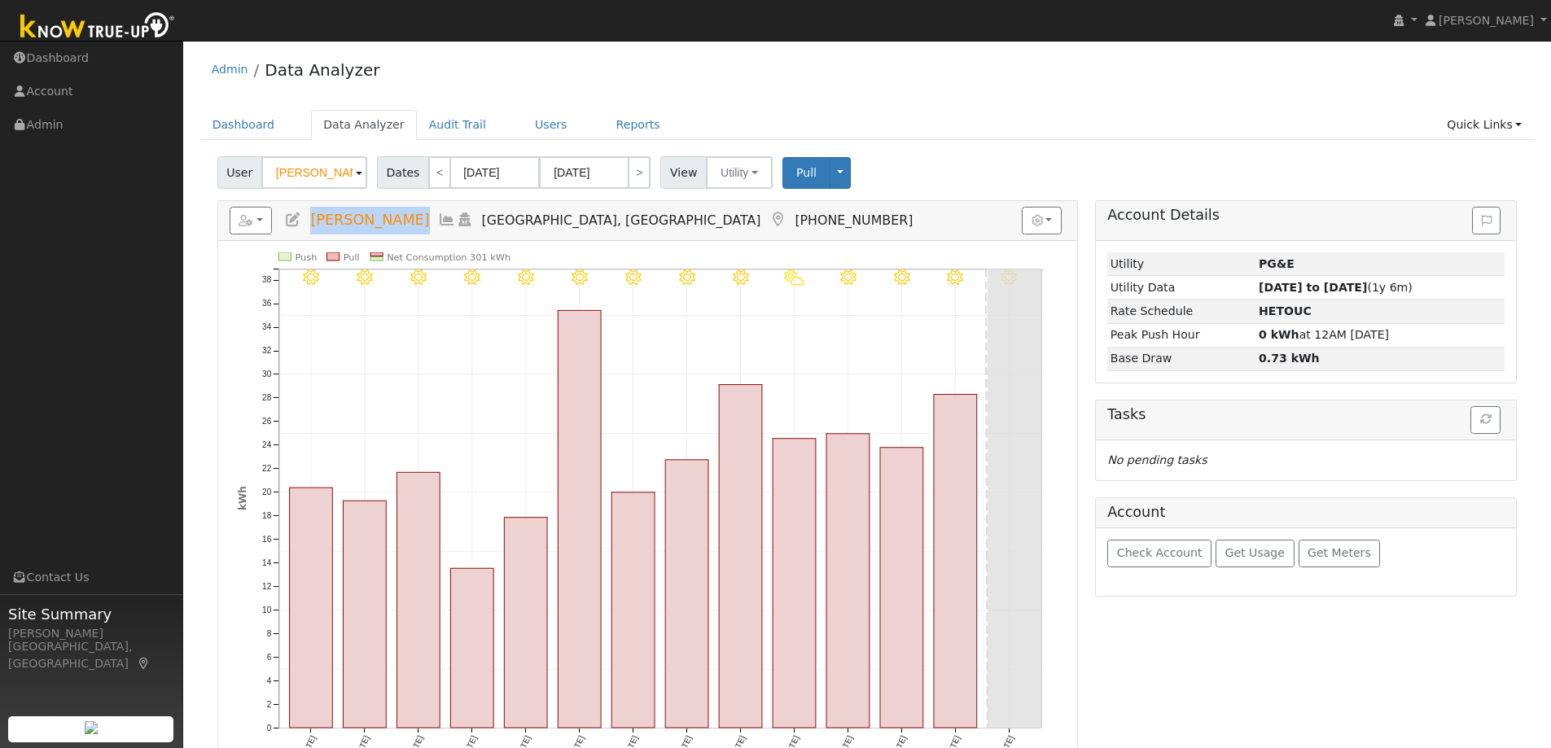
drag, startPoint x: 400, startPoint y: 220, endPoint x: 313, endPoint y: 215, distance: 88.0
click at [313, 215] on h5 "Reports Scenario Health Check Energy Audit Account Timeline User Audit Trail In…" at bounding box center [648, 221] width 836 height 28
copy span "[PERSON_NAME]"
